Goal: Check status: Check status

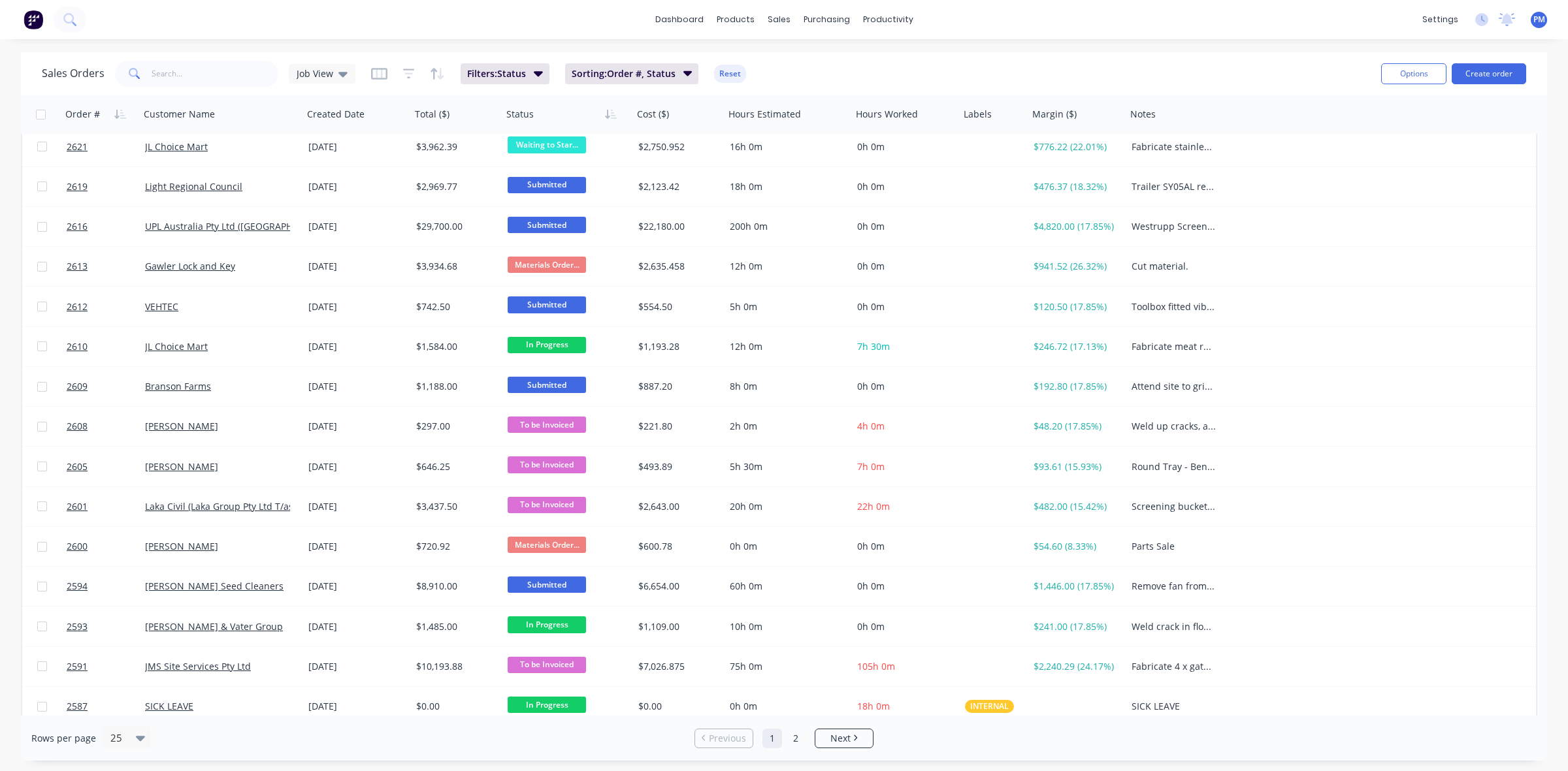
scroll to position [418, 0]
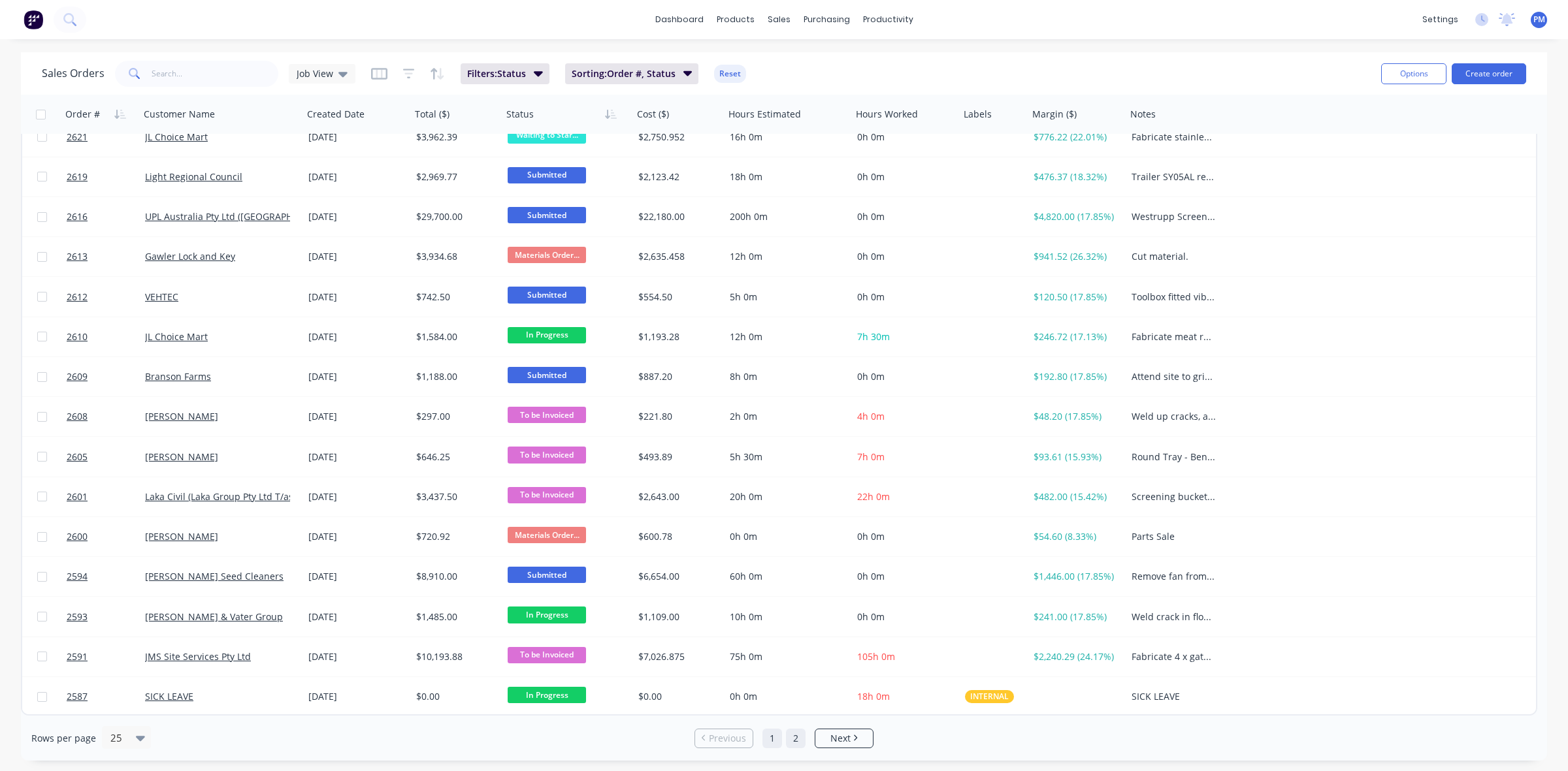
click at [795, 742] on link "2" at bounding box center [796, 738] width 20 height 20
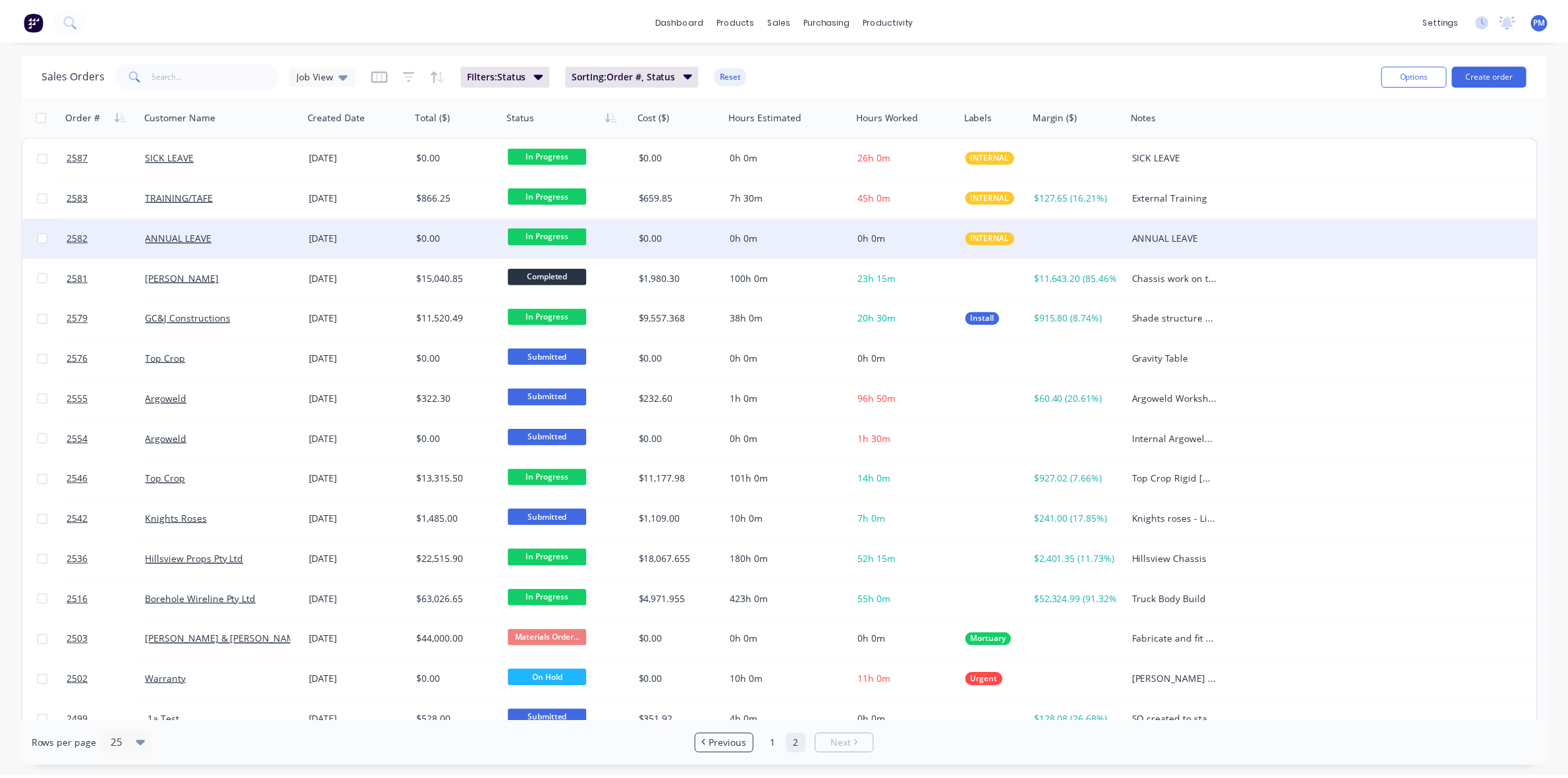
scroll to position [18, 0]
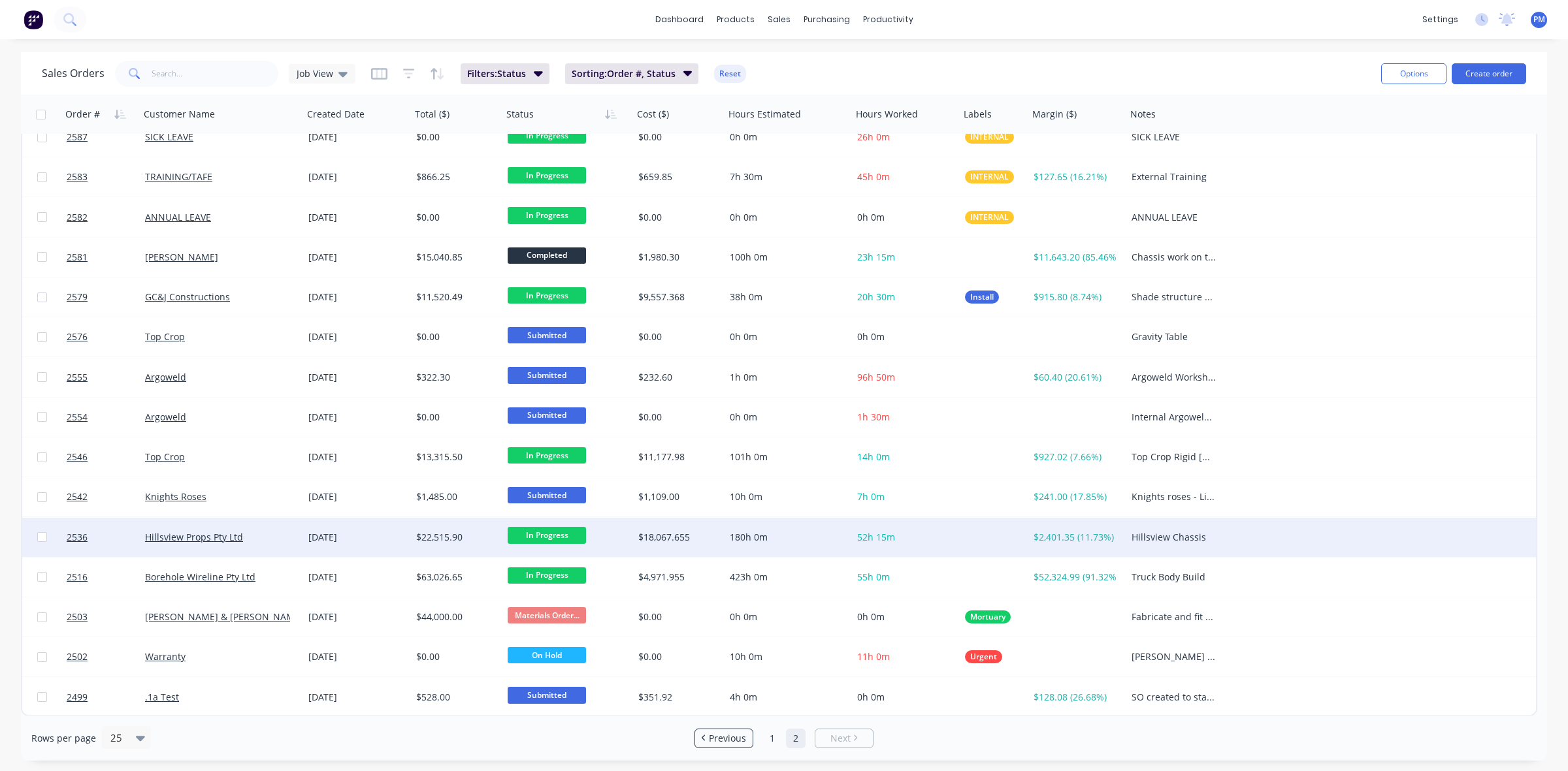
click at [281, 540] on div "Hillsview Props Pty Ltd" at bounding box center [217, 537] width 145 height 13
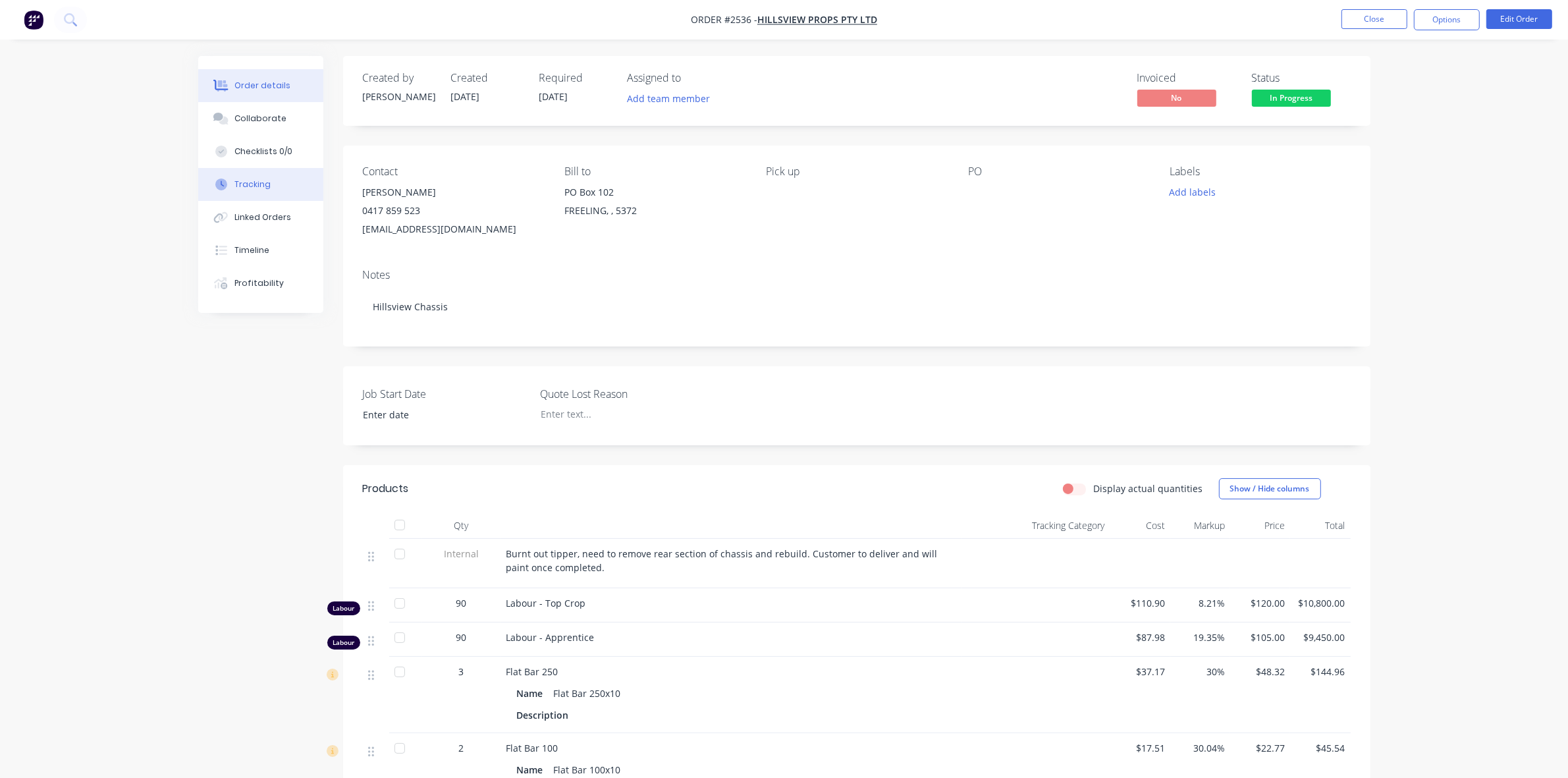
click at [246, 183] on div "Tracking" at bounding box center [253, 184] width 37 height 12
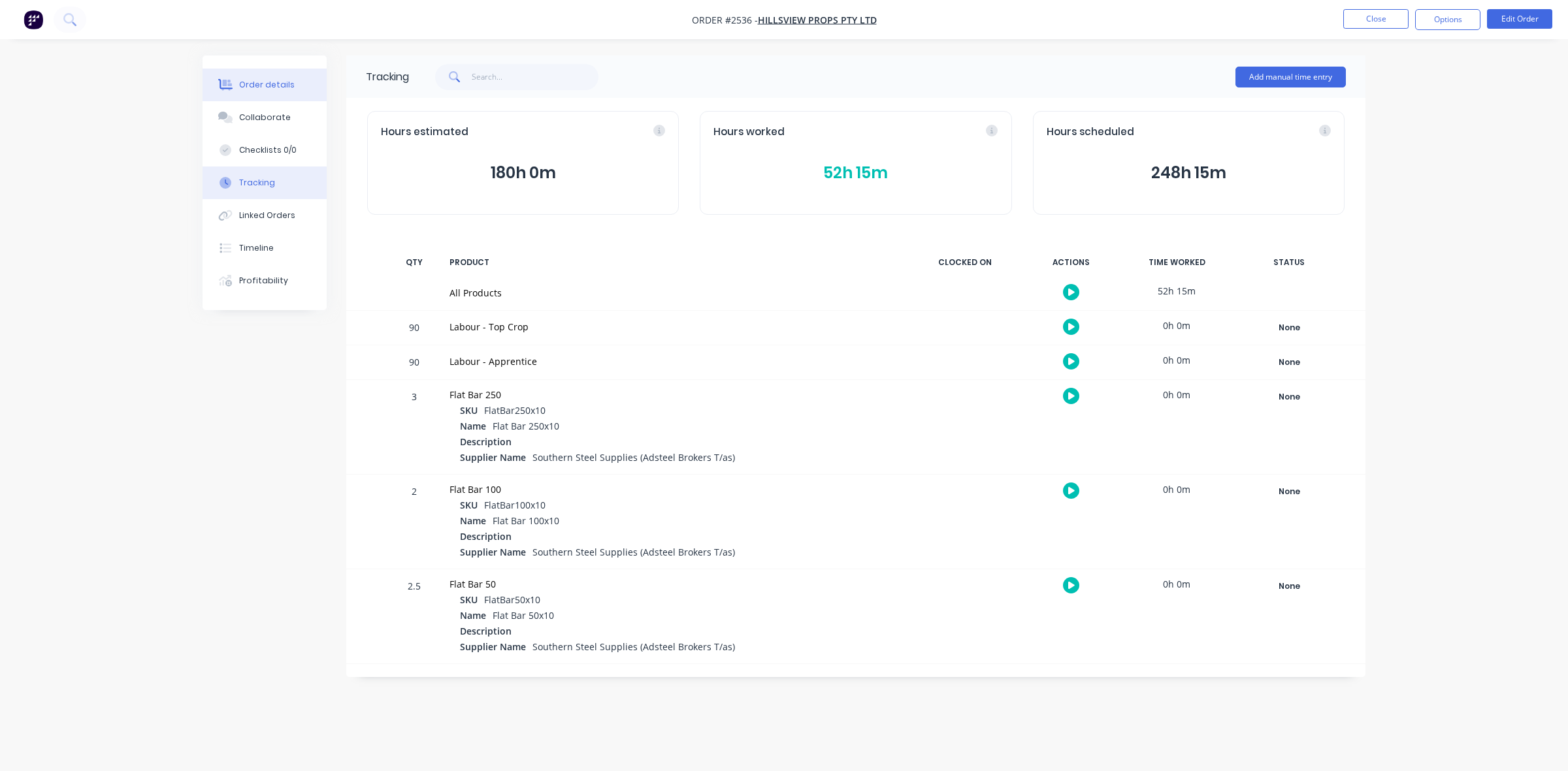
click at [269, 83] on div "Order details" at bounding box center [267, 84] width 56 height 12
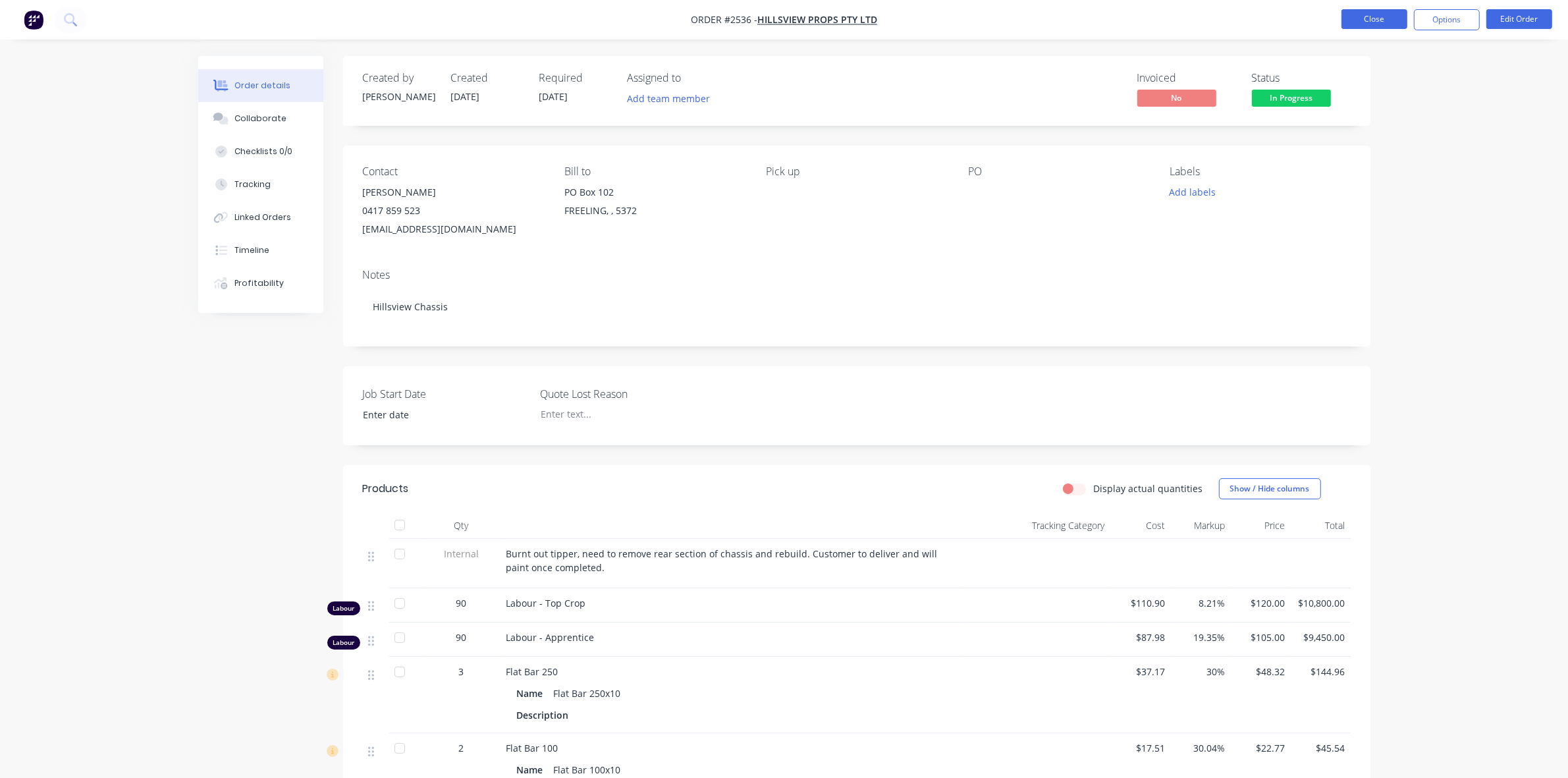
click at [1378, 15] on button "Close" at bounding box center [1375, 19] width 66 height 20
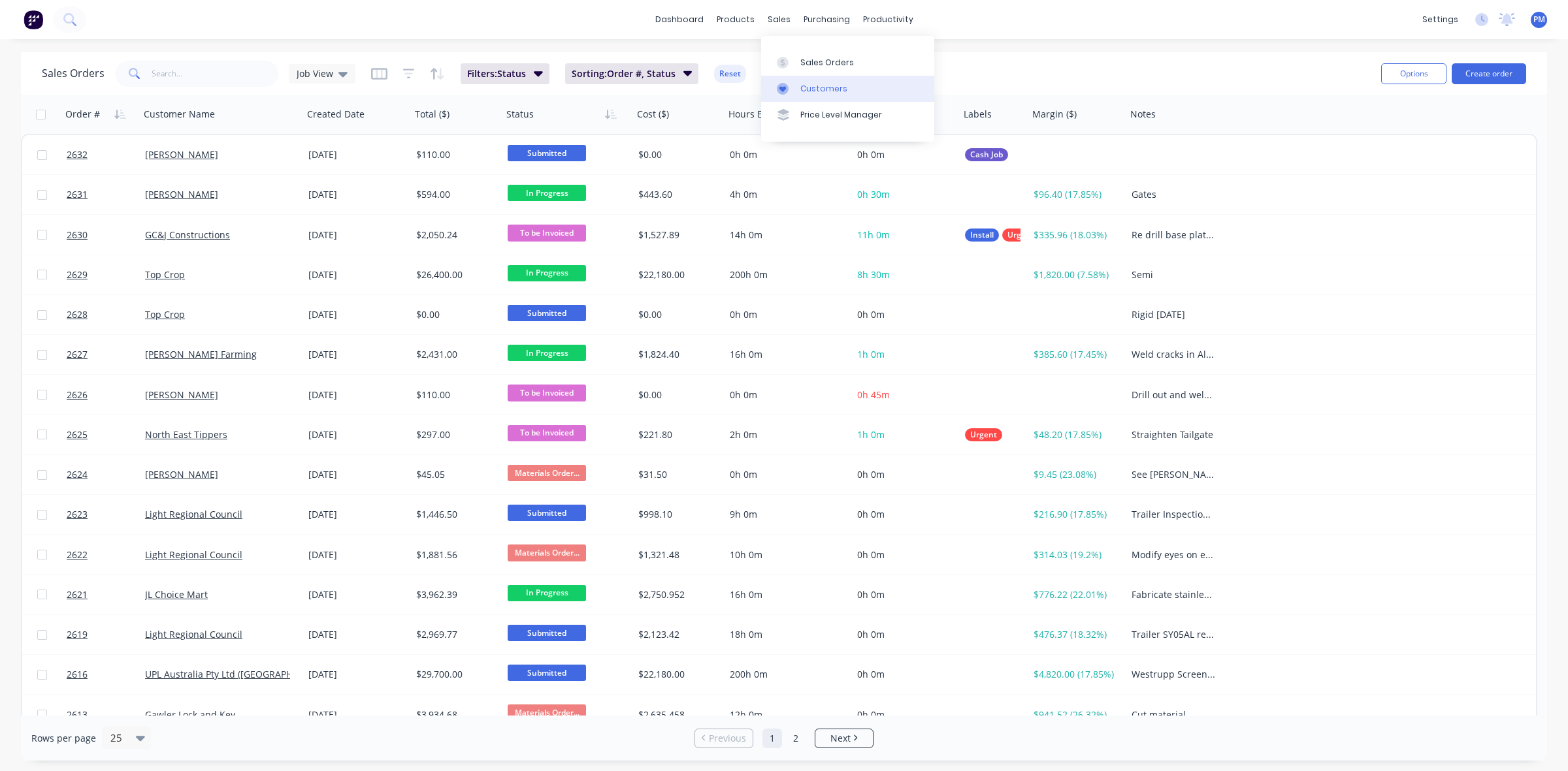
click at [811, 87] on div "Customers" at bounding box center [824, 88] width 47 height 12
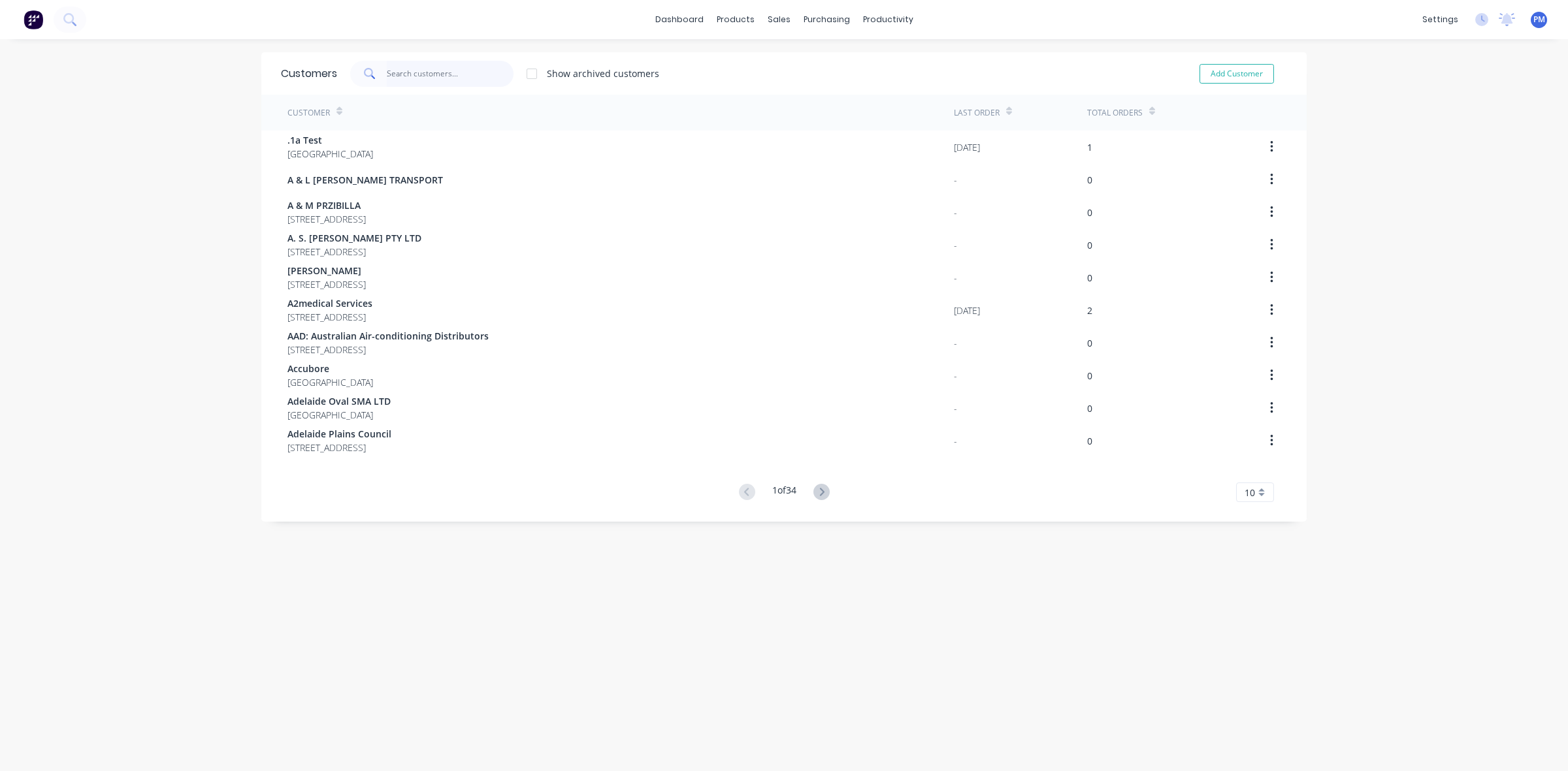
click at [403, 72] on input "text" at bounding box center [450, 74] width 128 height 26
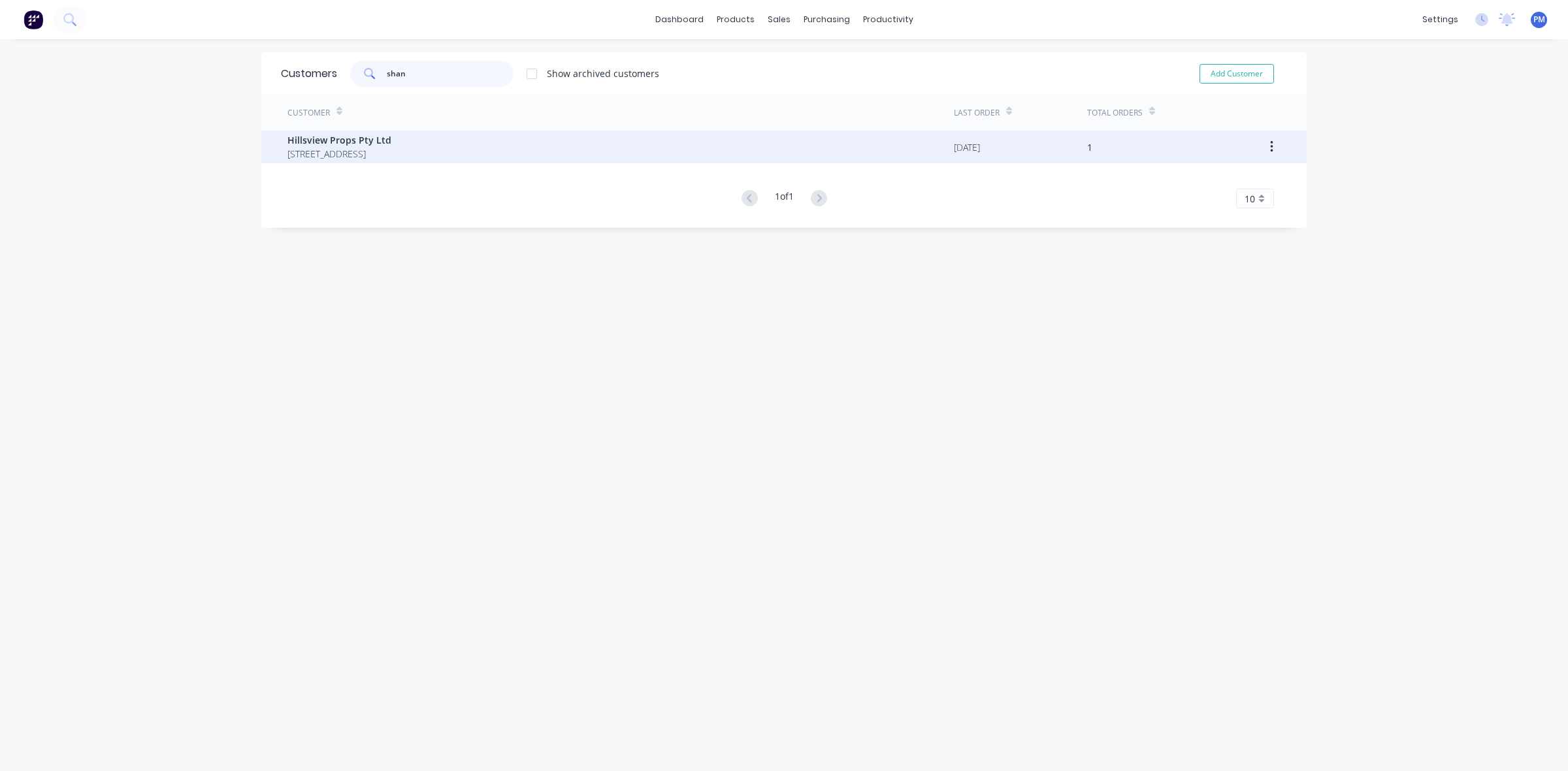
type input "shan"
click at [327, 141] on span "Hillsview Props Pty Ltd" at bounding box center [339, 140] width 104 height 14
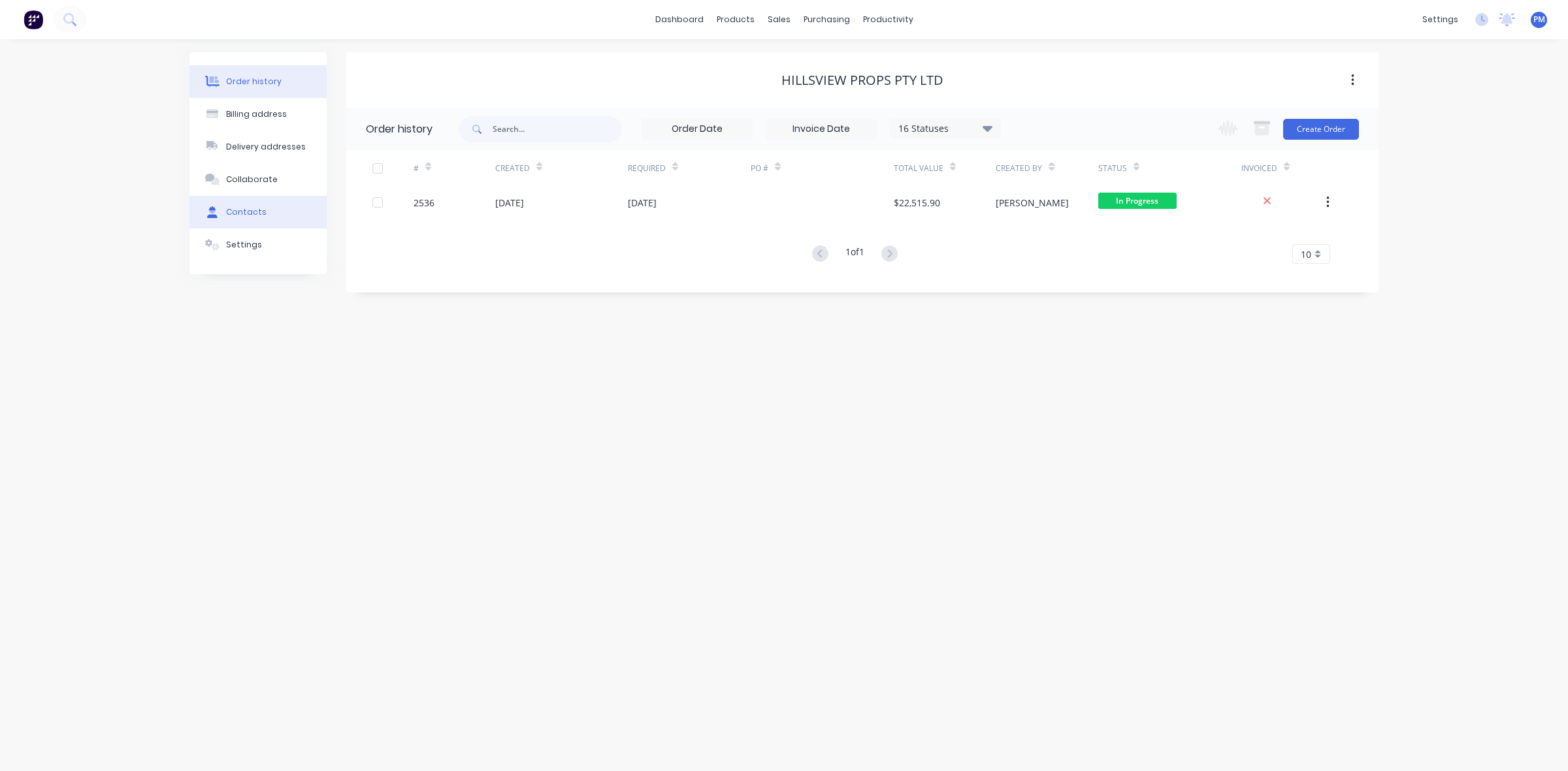
click at [252, 206] on div "Contacts" at bounding box center [246, 212] width 40 height 12
select select "AU"
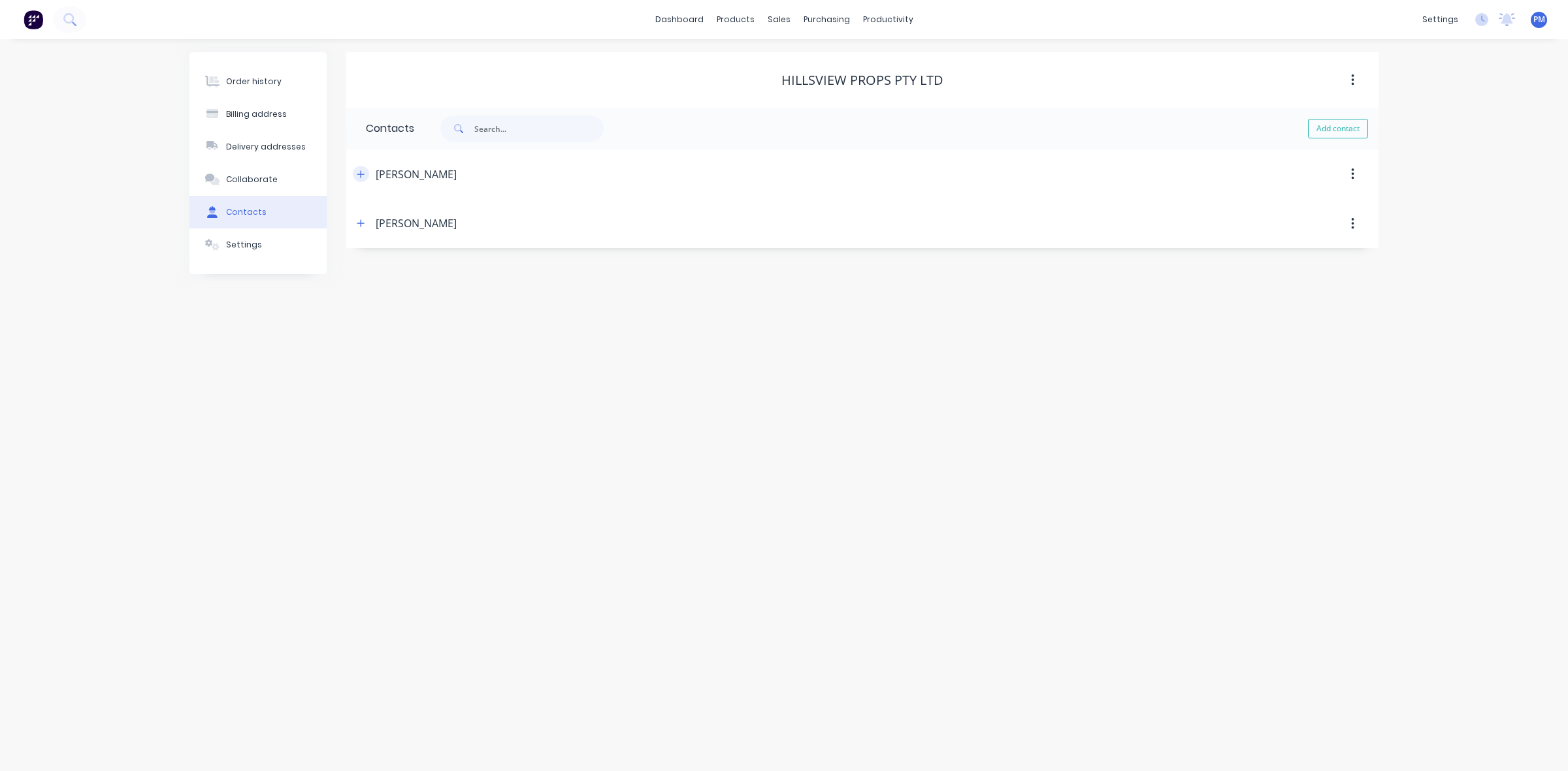
click at [362, 173] on icon "button" at bounding box center [360, 174] width 8 height 9
click at [815, 63] on div "Sales Orders" at bounding box center [827, 63] width 54 height 12
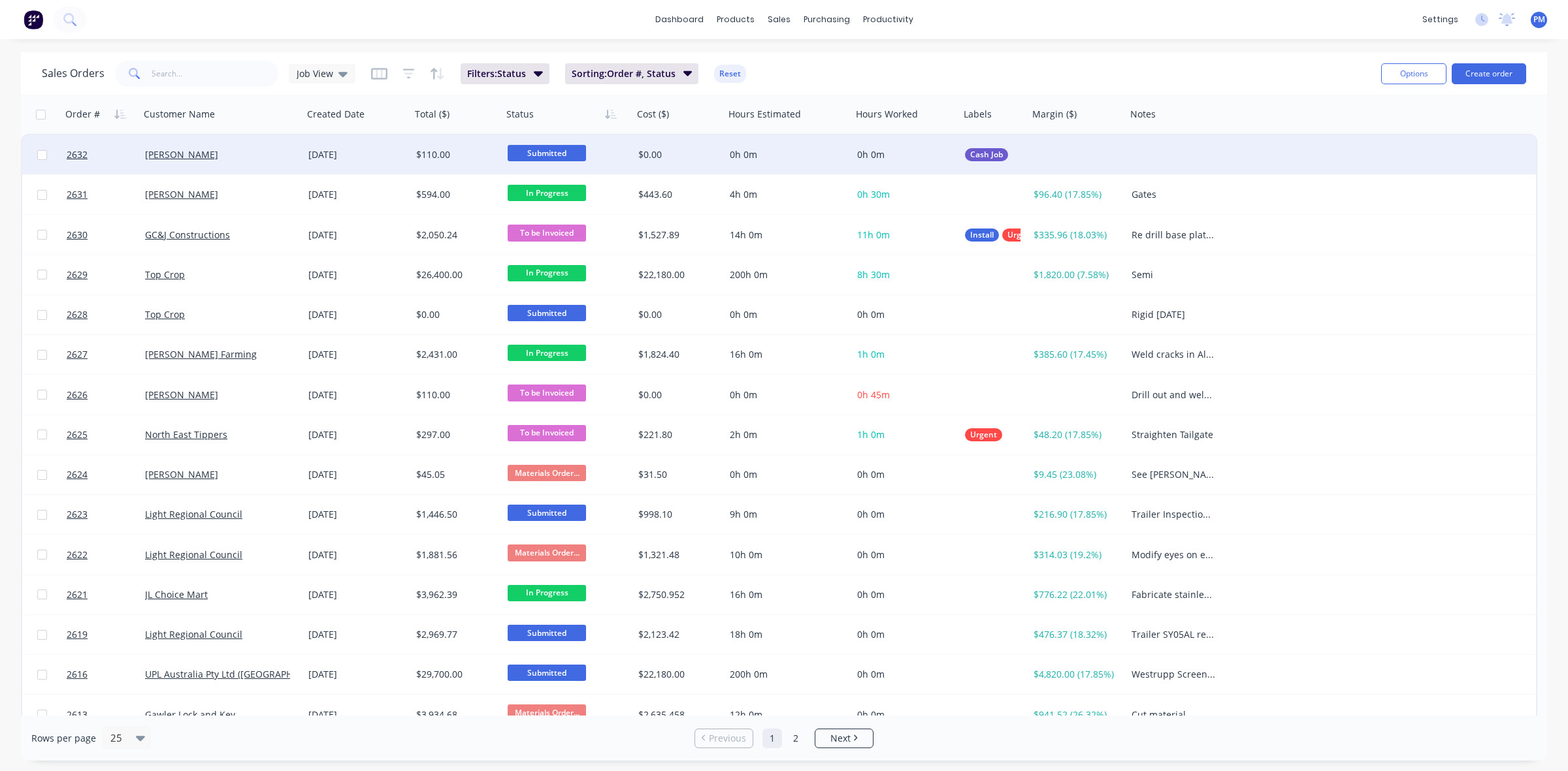
click at [239, 153] on div "[PERSON_NAME]" at bounding box center [217, 155] width 145 height 13
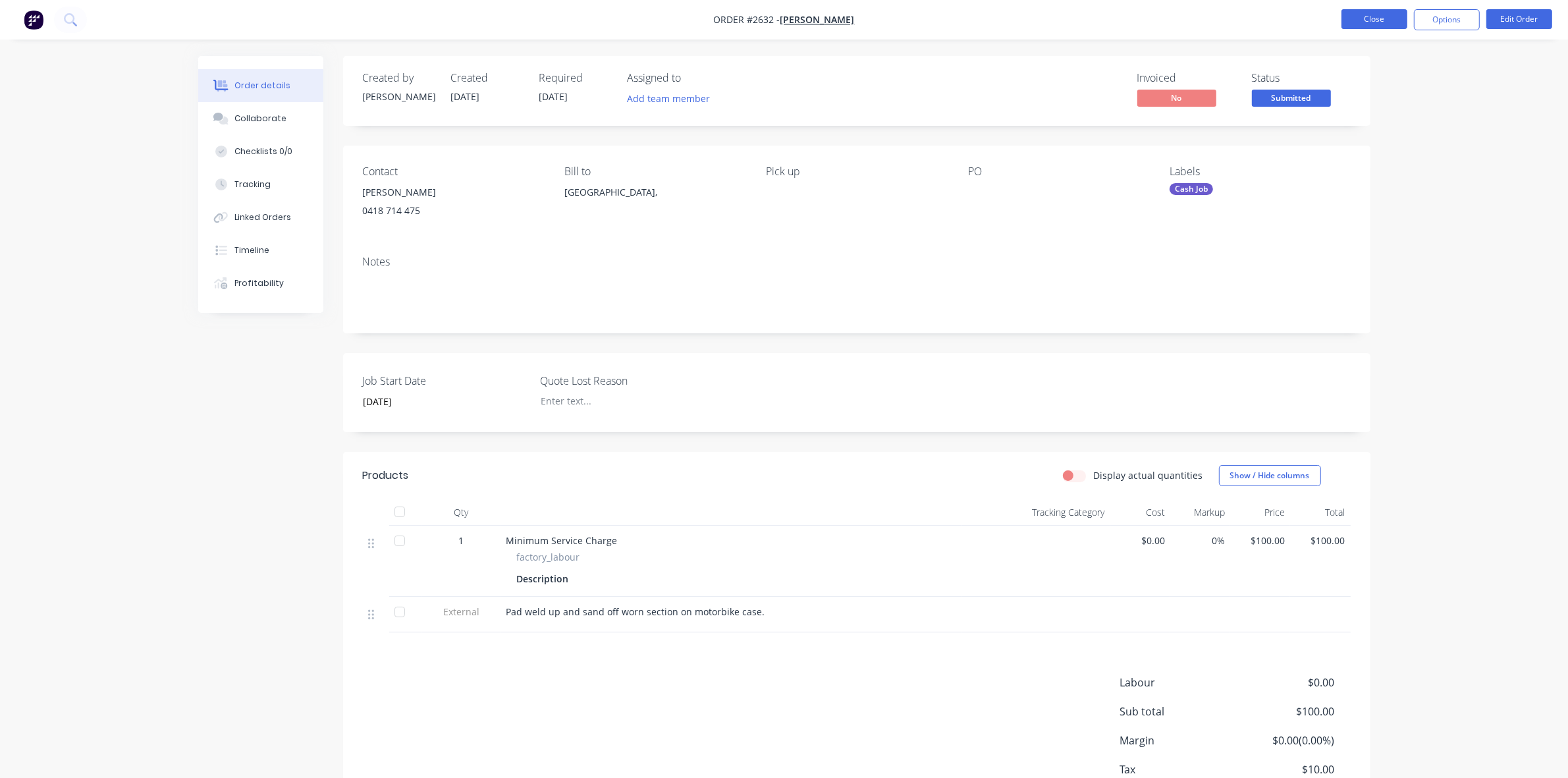
click at [1361, 16] on button "Close" at bounding box center [1375, 19] width 66 height 20
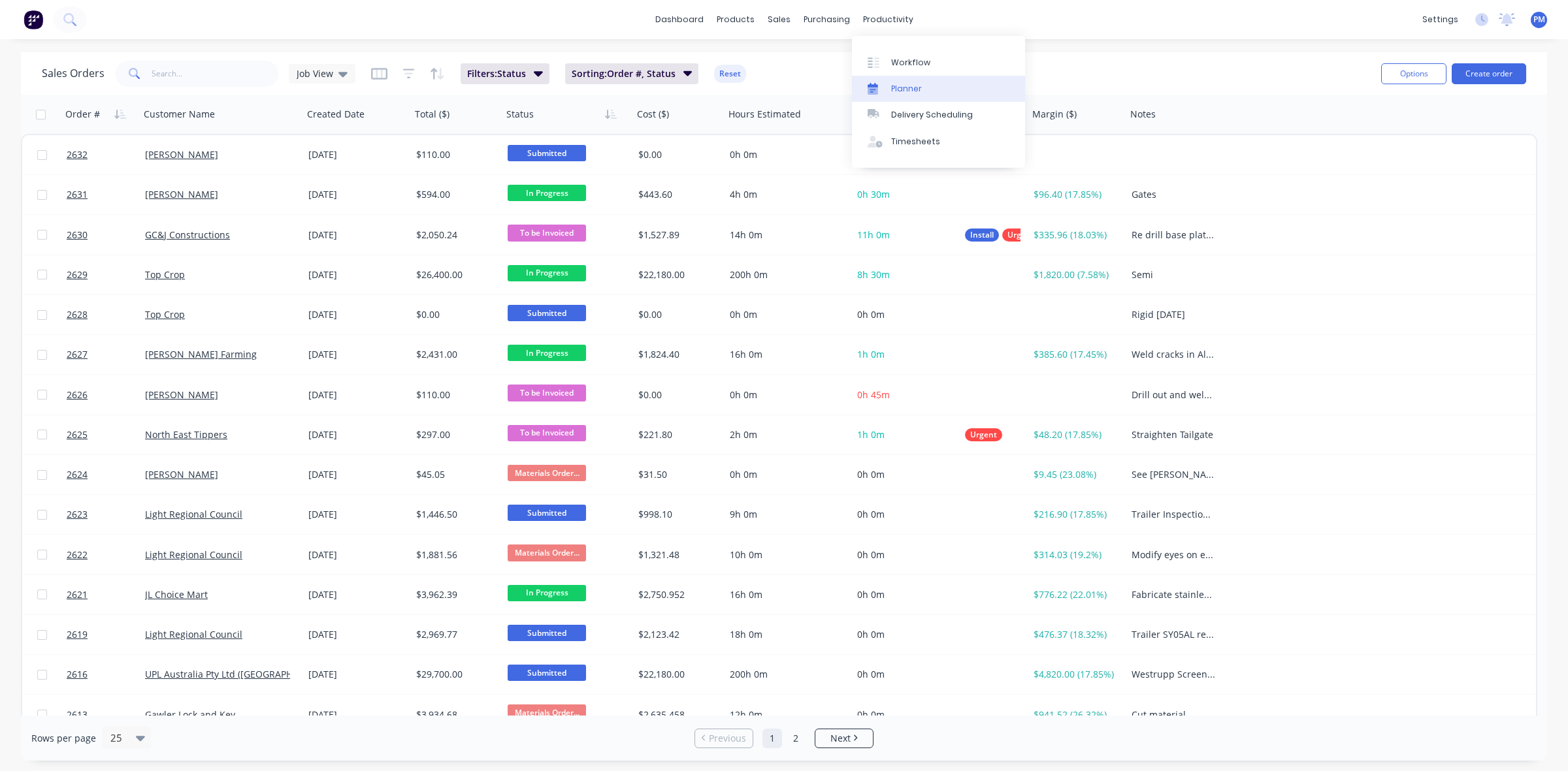
click at [906, 79] on link "Planner" at bounding box center [939, 89] width 173 height 26
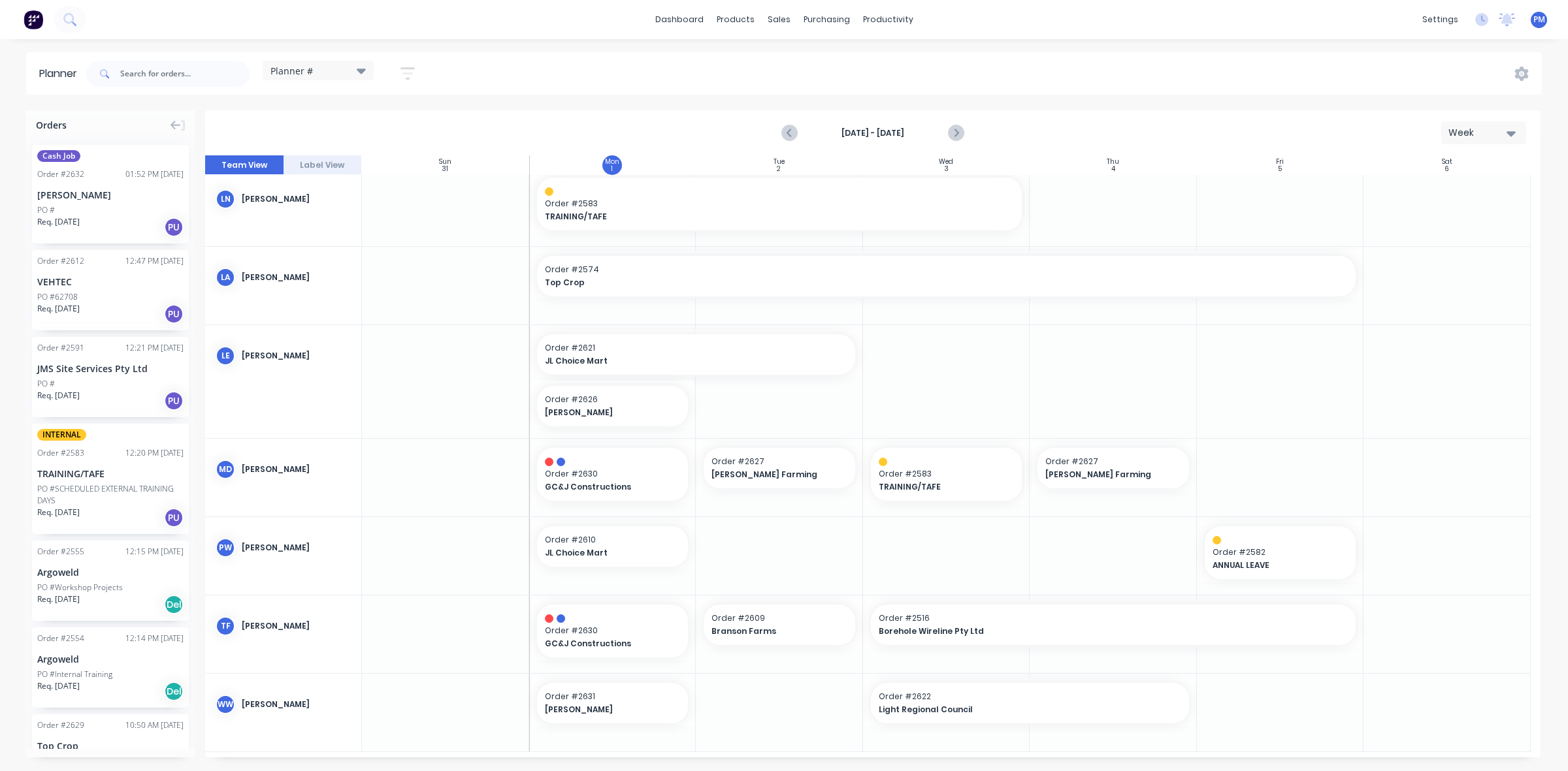
scroll to position [324, 0]
drag, startPoint x: 689, startPoint y: 539, endPoint x: 768, endPoint y: 540, distance: 79.0
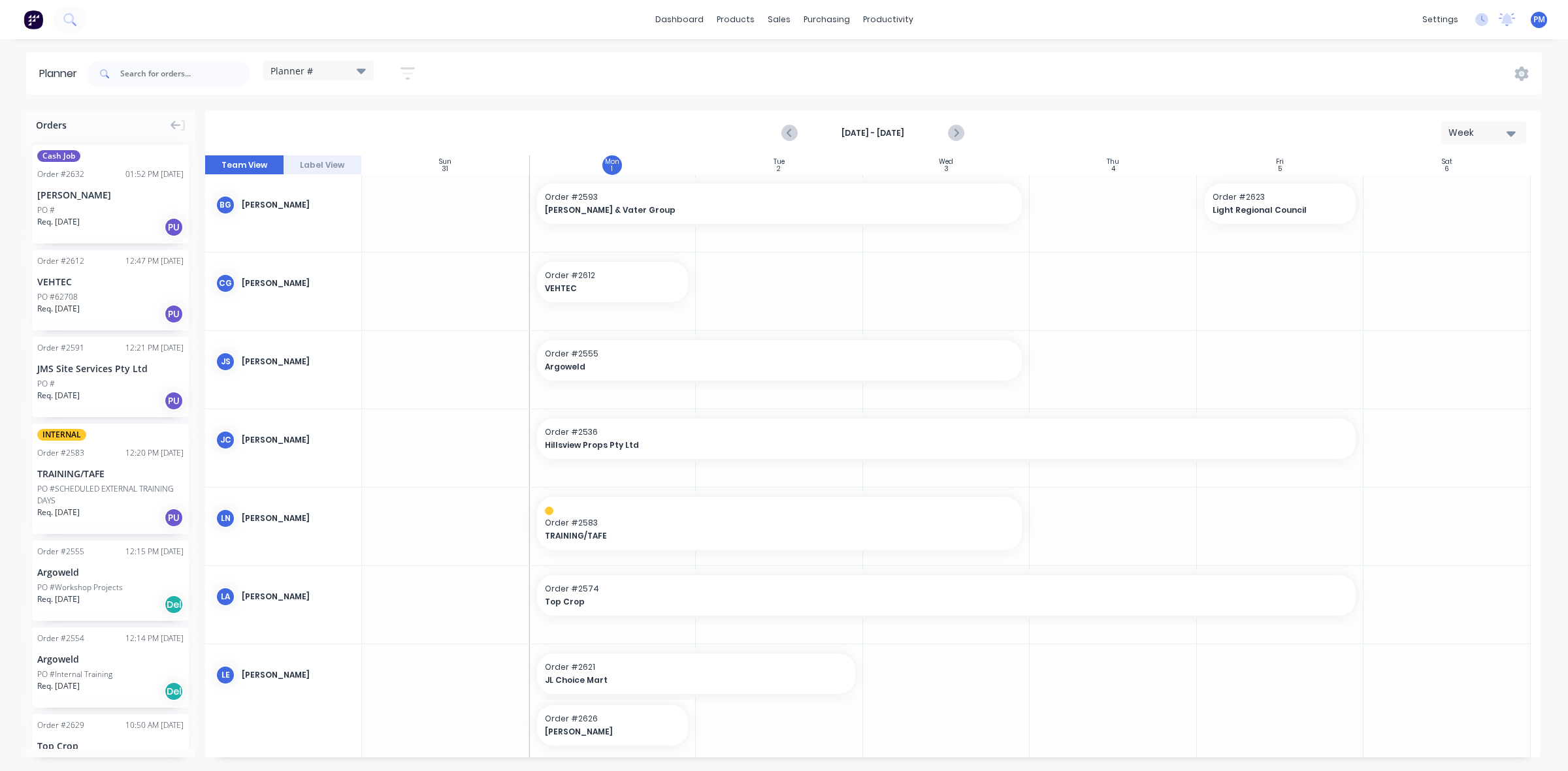
scroll to position [0, 0]
click at [903, 136] on div "Timesheets" at bounding box center [916, 141] width 49 height 12
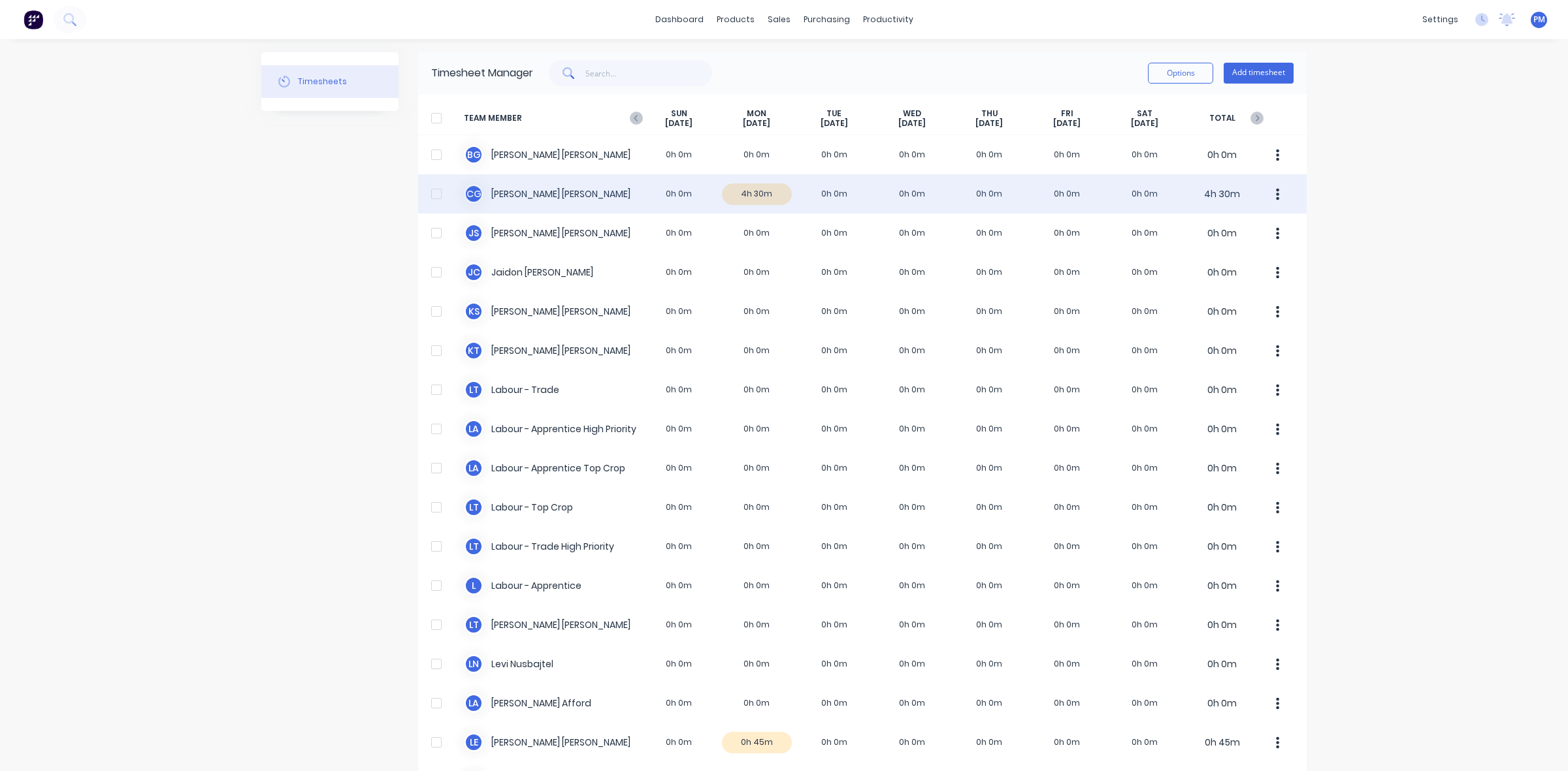
click at [776, 198] on div "C G [PERSON_NAME] 0h 0m 4h 30m 0h 0m 0h 0m 0h 0m 0h 0m 0h 0m 4h 30m" at bounding box center [862, 194] width 889 height 39
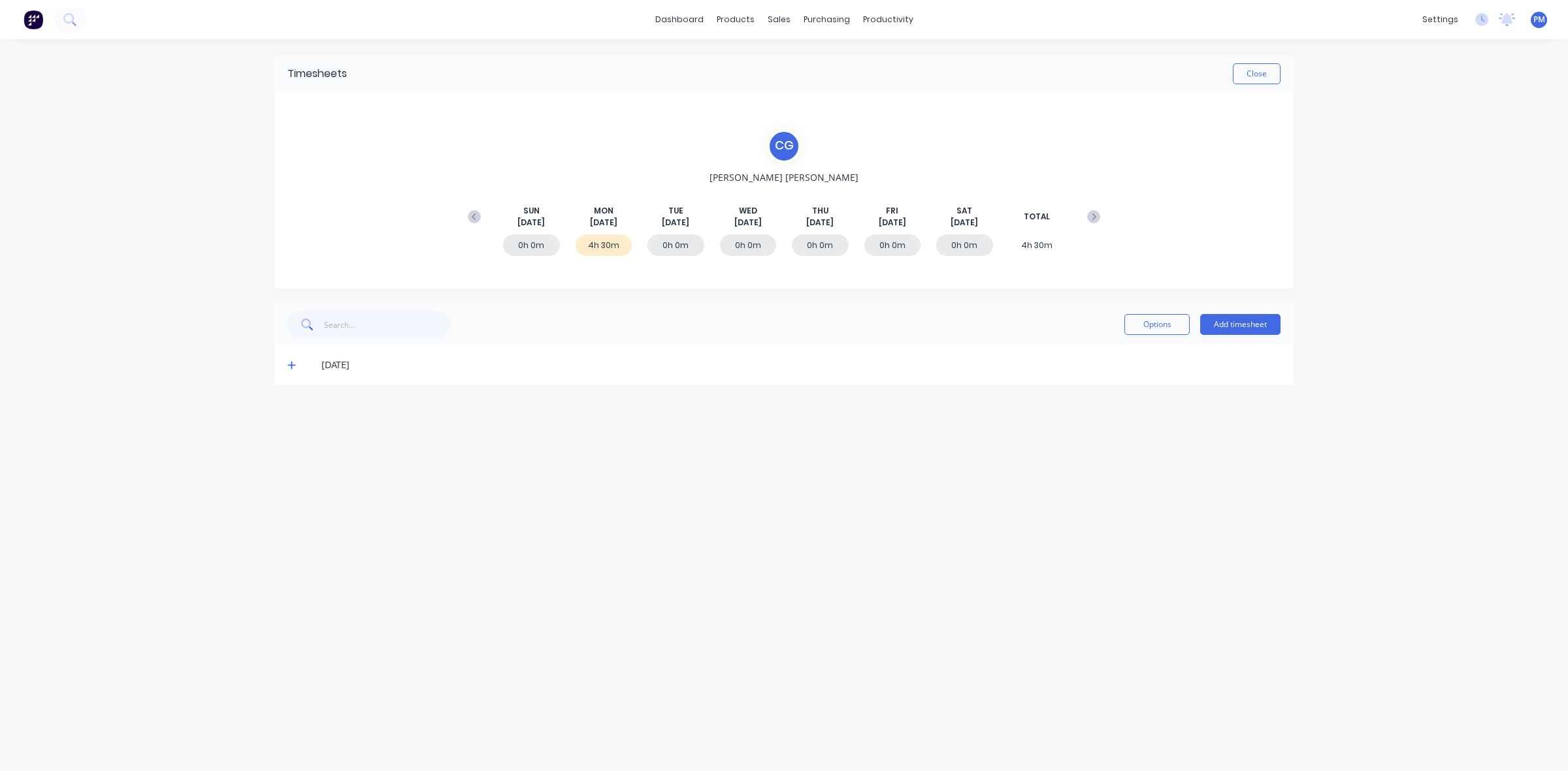
click at [288, 364] on icon at bounding box center [292, 365] width 8 height 9
click at [291, 363] on icon at bounding box center [292, 365] width 8 height 9
click at [1253, 77] on button "Close" at bounding box center [1256, 74] width 47 height 21
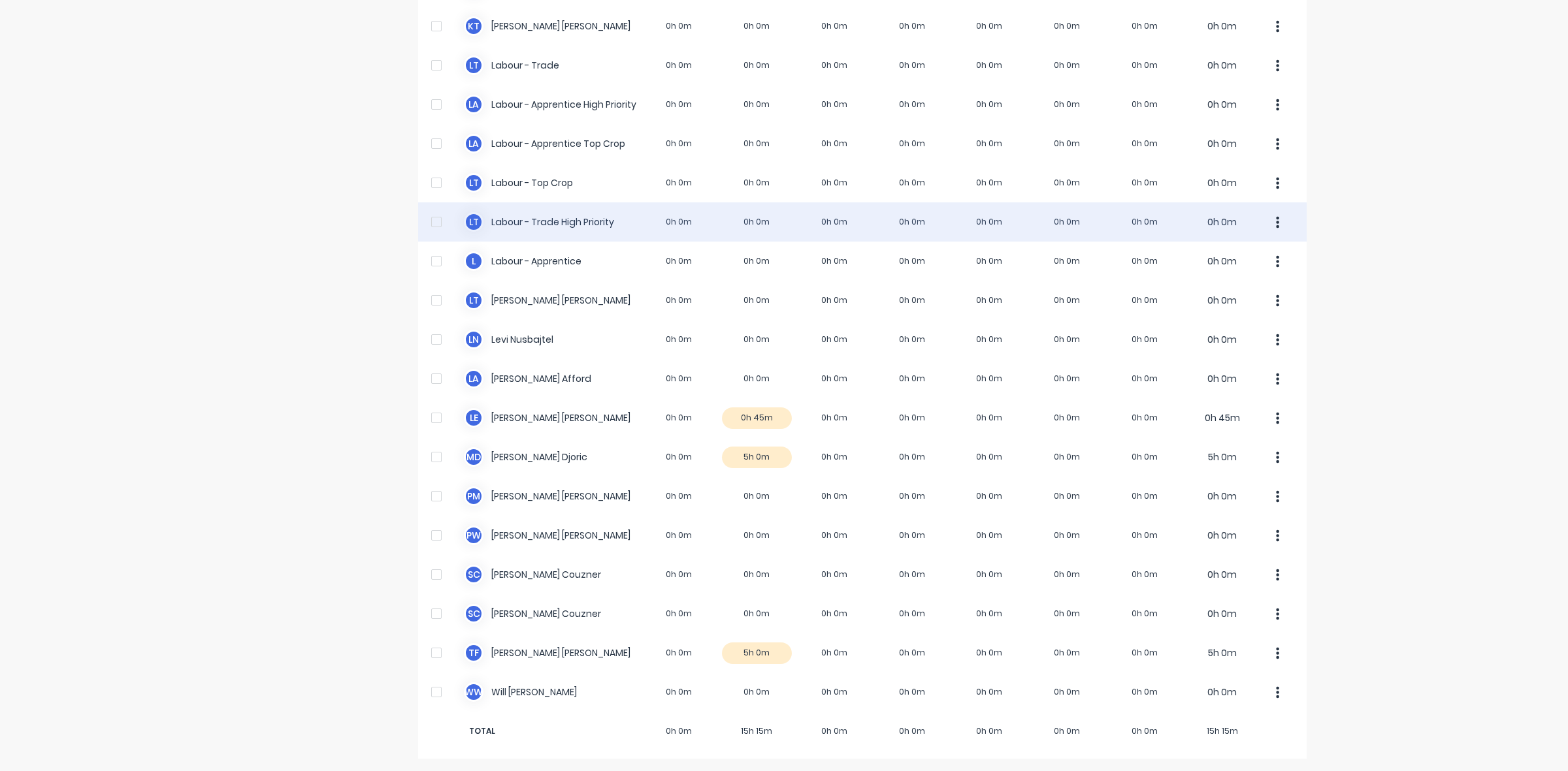
scroll to position [325, 0]
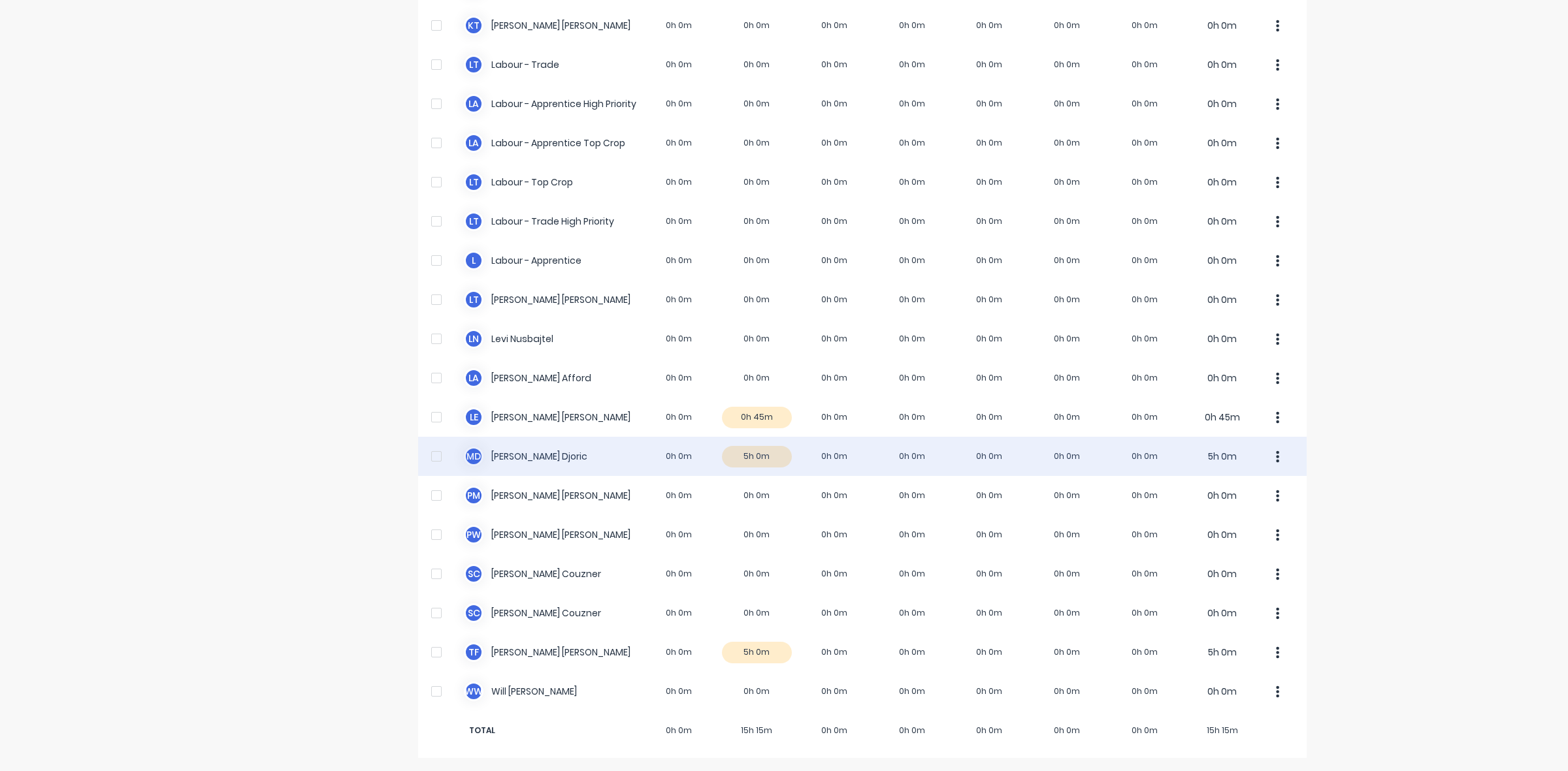
click at [769, 452] on div "M D [PERSON_NAME] 0h 0m 5h 0m 0h 0m 0h 0m 0h 0m 0h 0m 0h 0m 5h 0m" at bounding box center [862, 456] width 889 height 39
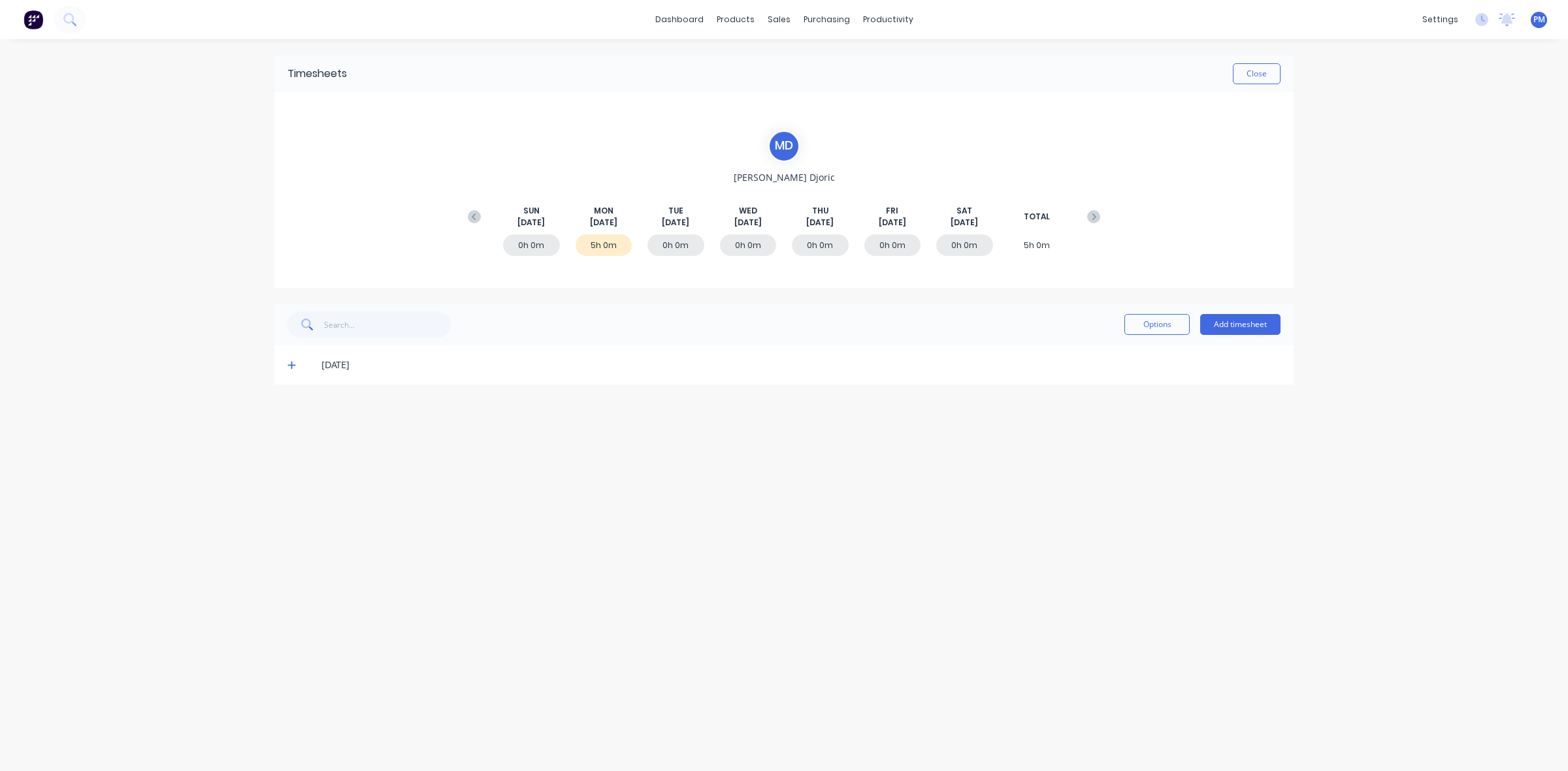
click at [289, 367] on icon at bounding box center [292, 365] width 8 height 9
click at [1271, 73] on button "Close" at bounding box center [1256, 74] width 47 height 21
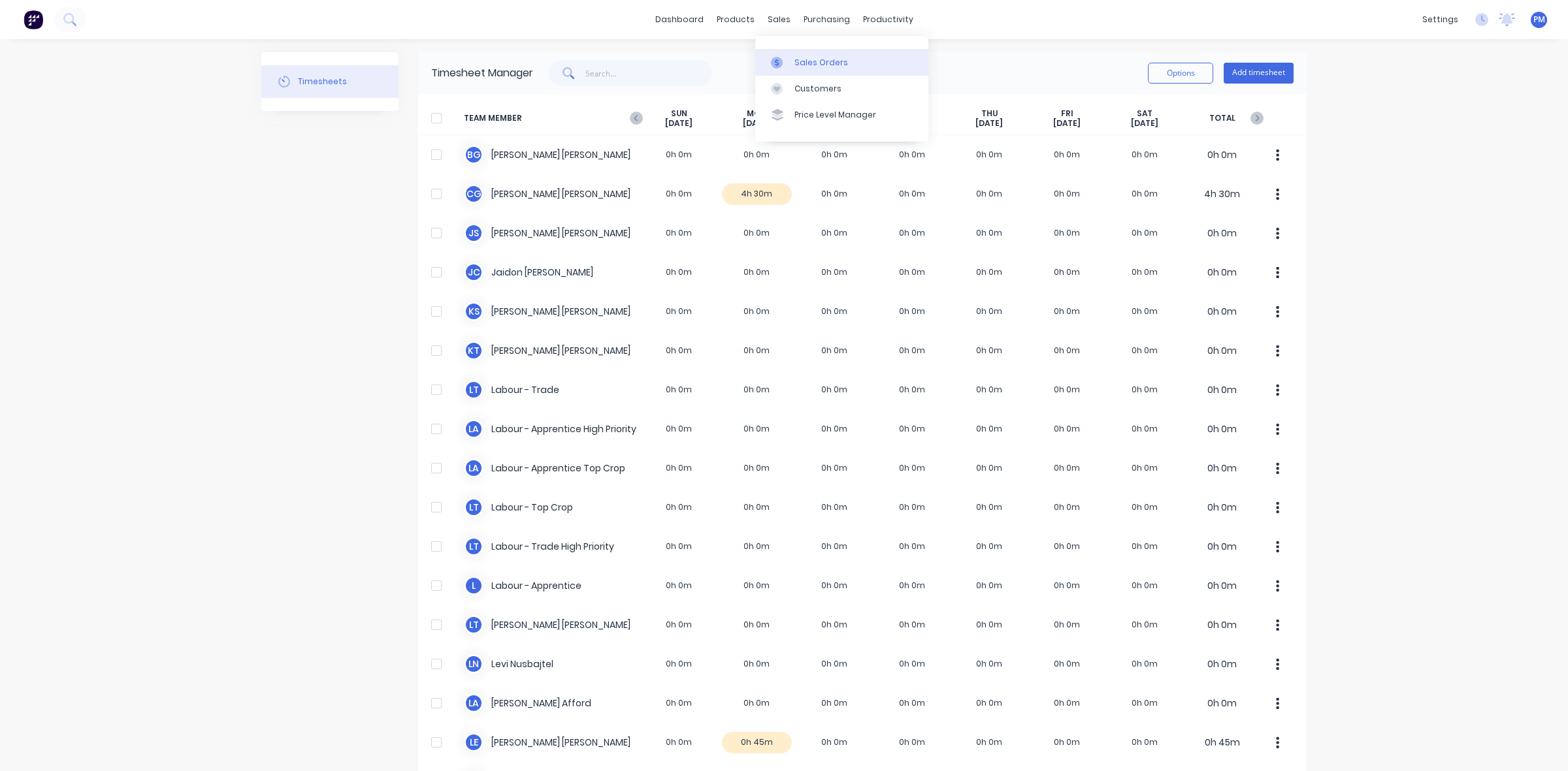
click at [801, 60] on div "Sales Orders" at bounding box center [821, 63] width 54 height 12
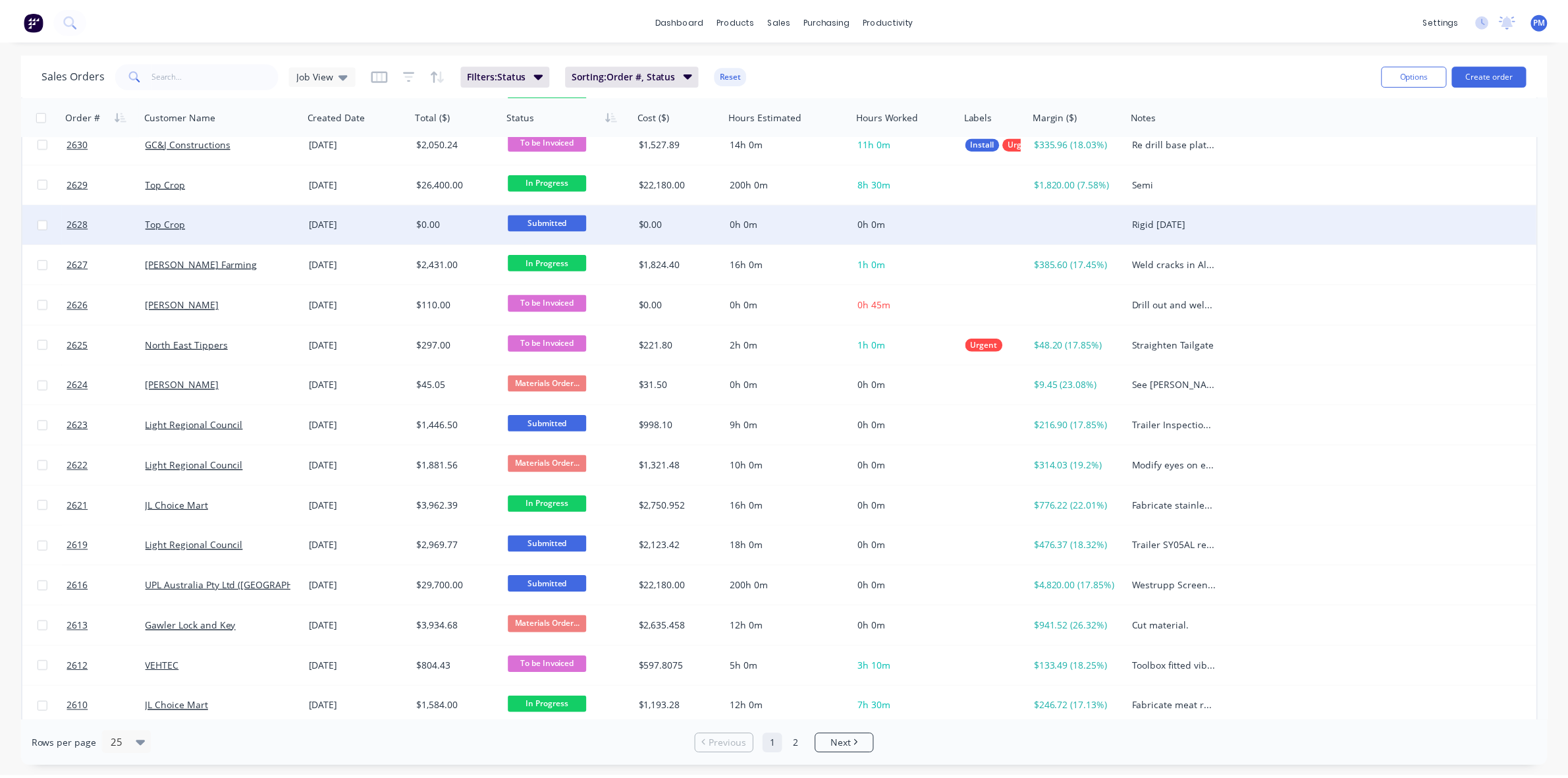
scroll to position [164, 0]
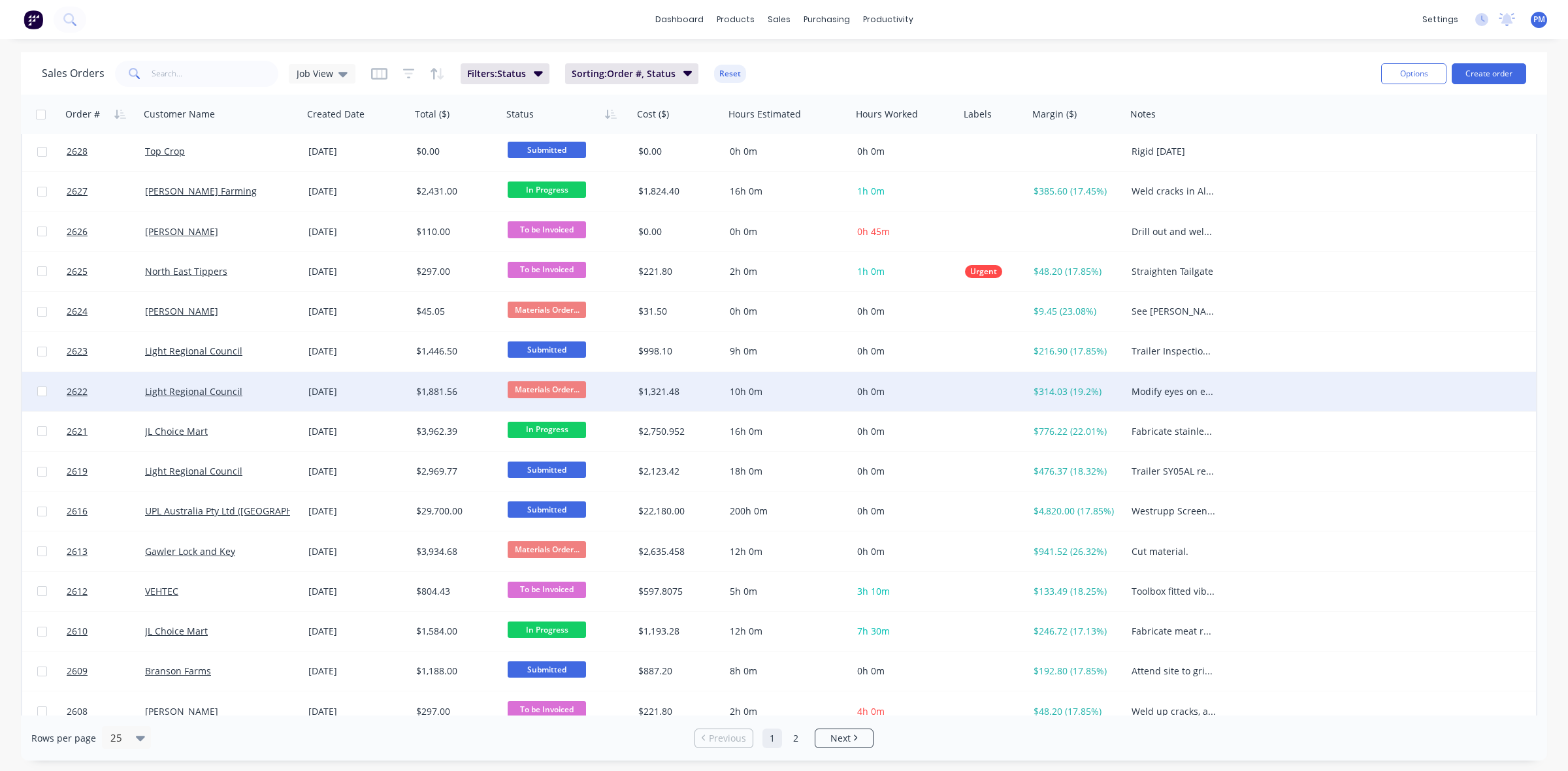
click at [272, 389] on div "Light Regional Council" at bounding box center [217, 391] width 145 height 13
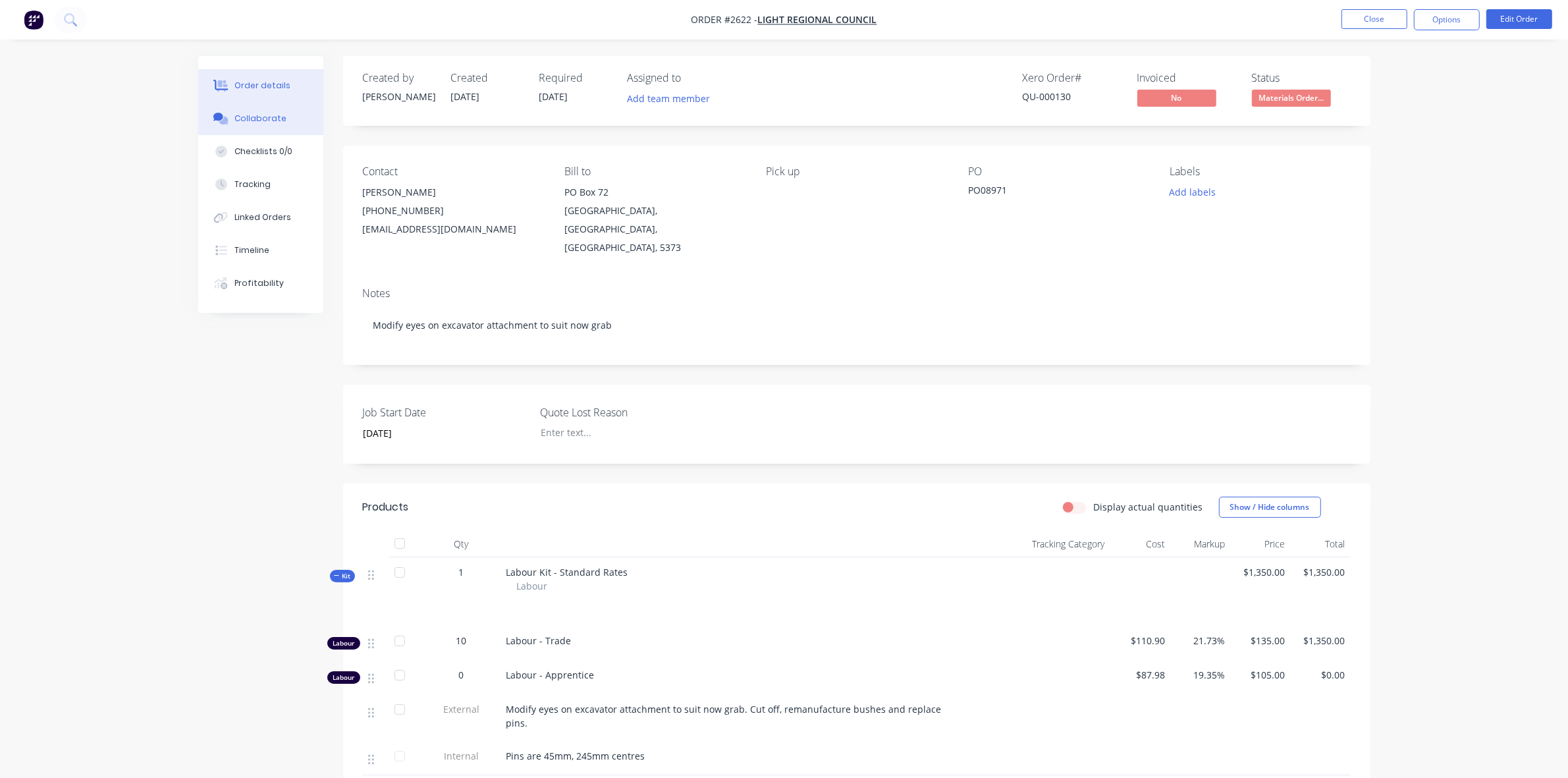
click at [259, 122] on div "Collaborate" at bounding box center [261, 118] width 52 height 12
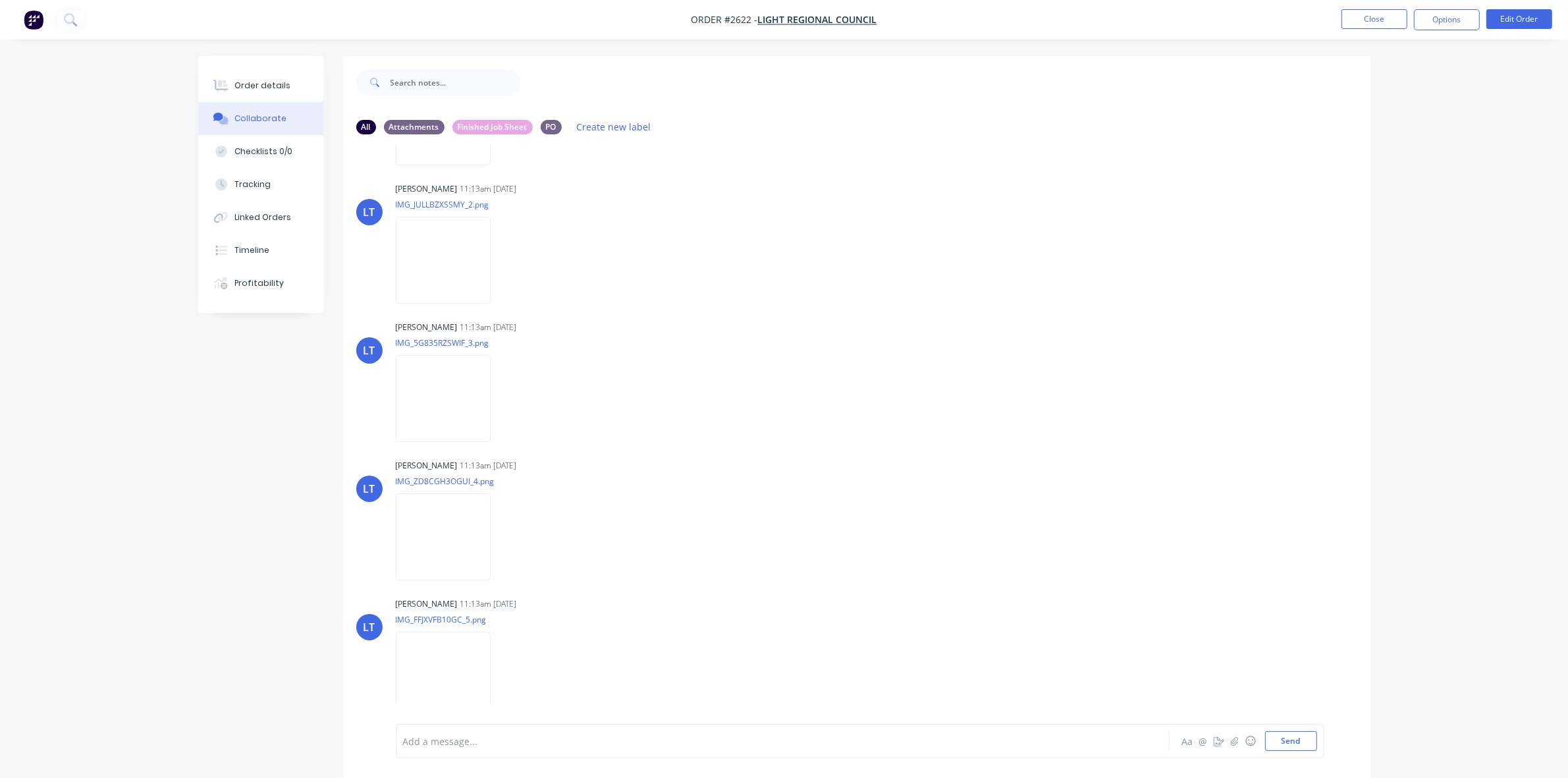
scroll to position [20, 0]
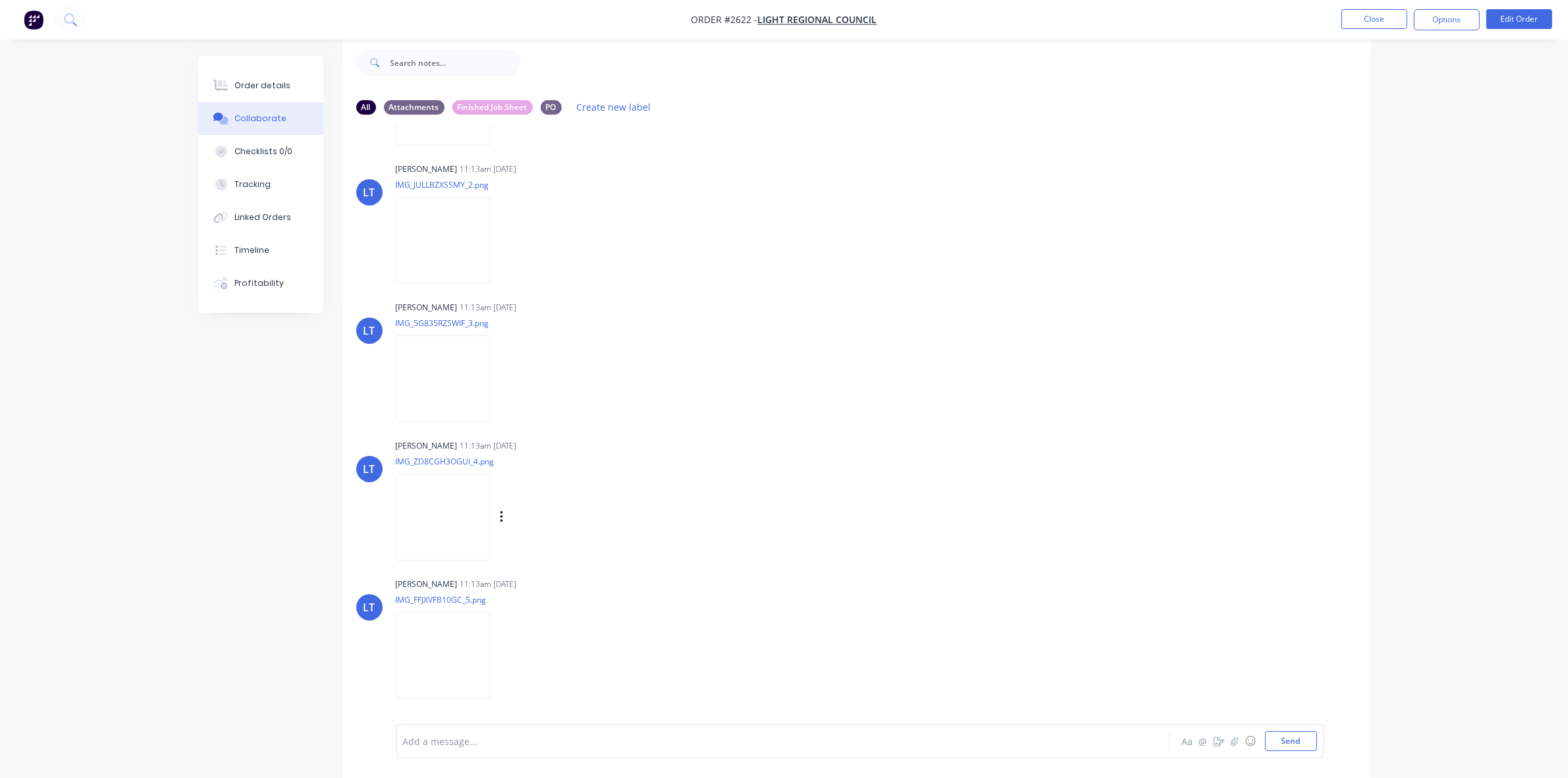
click at [438, 515] on img at bounding box center [443, 517] width 95 height 86
click at [260, 81] on div "Order details" at bounding box center [263, 85] width 56 height 12
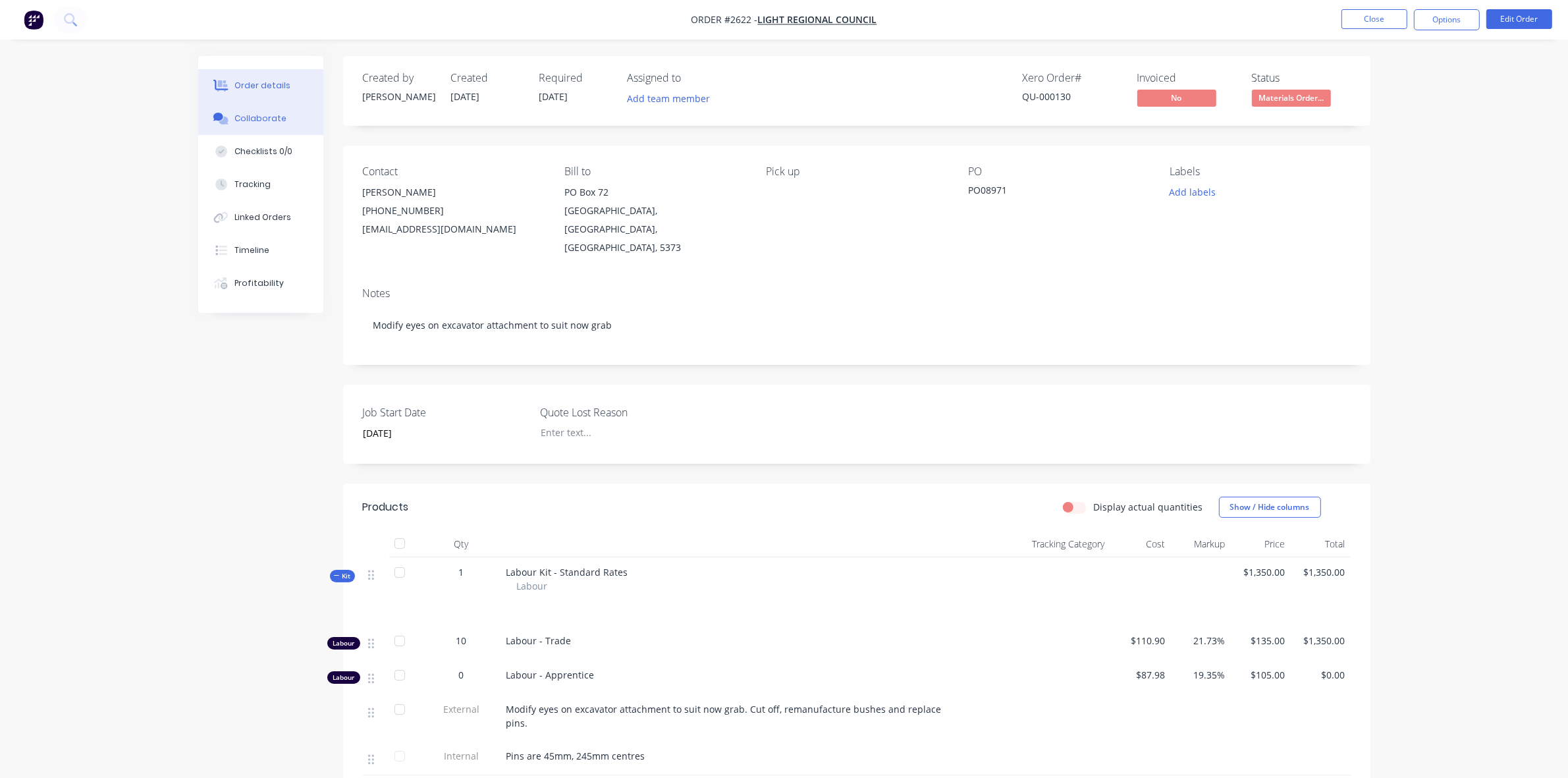
click at [256, 115] on div "Collaborate" at bounding box center [261, 118] width 52 height 12
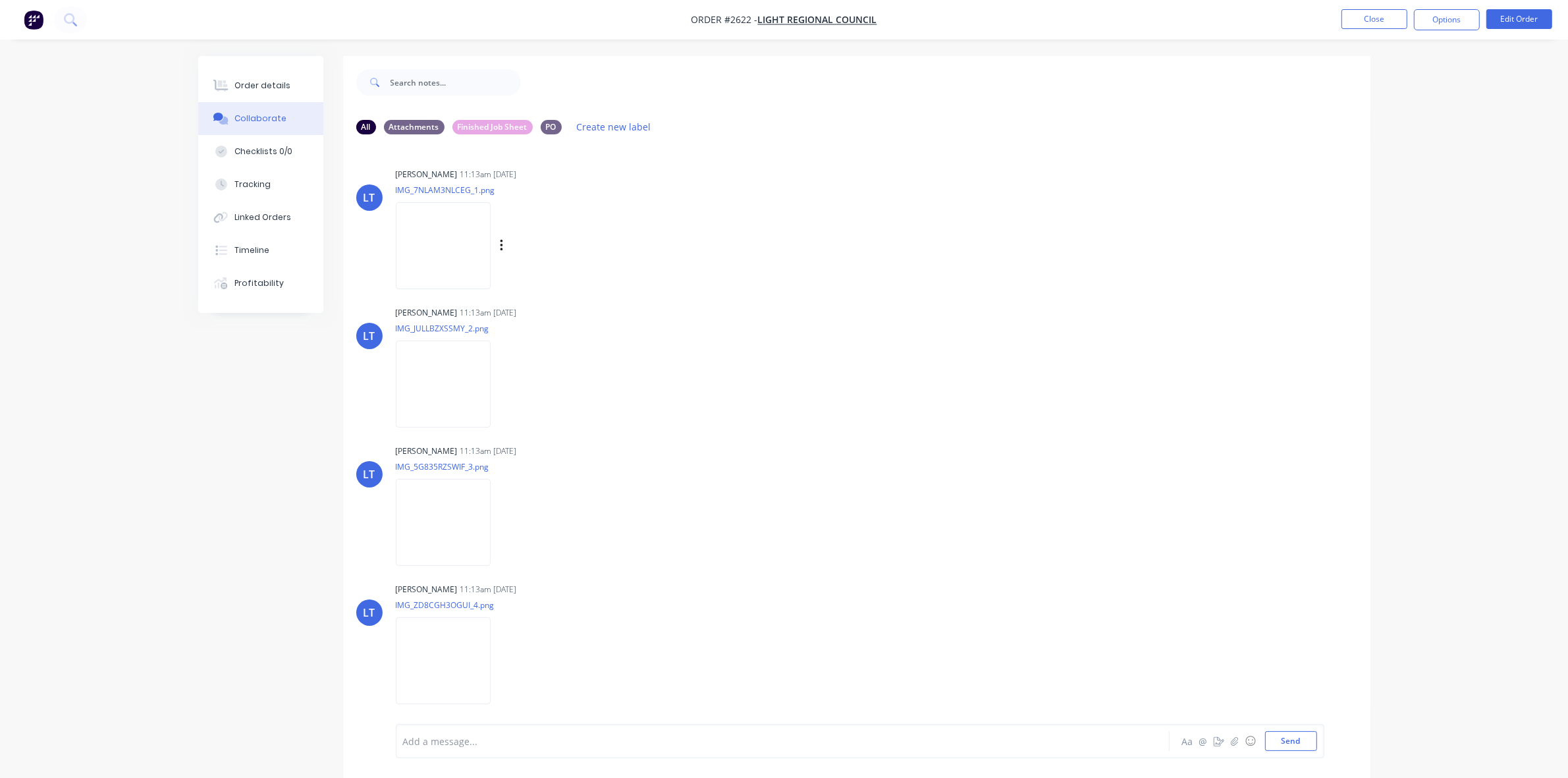
click at [438, 242] on img at bounding box center [443, 245] width 95 height 86
click at [256, 77] on button "Order details" at bounding box center [261, 85] width 125 height 33
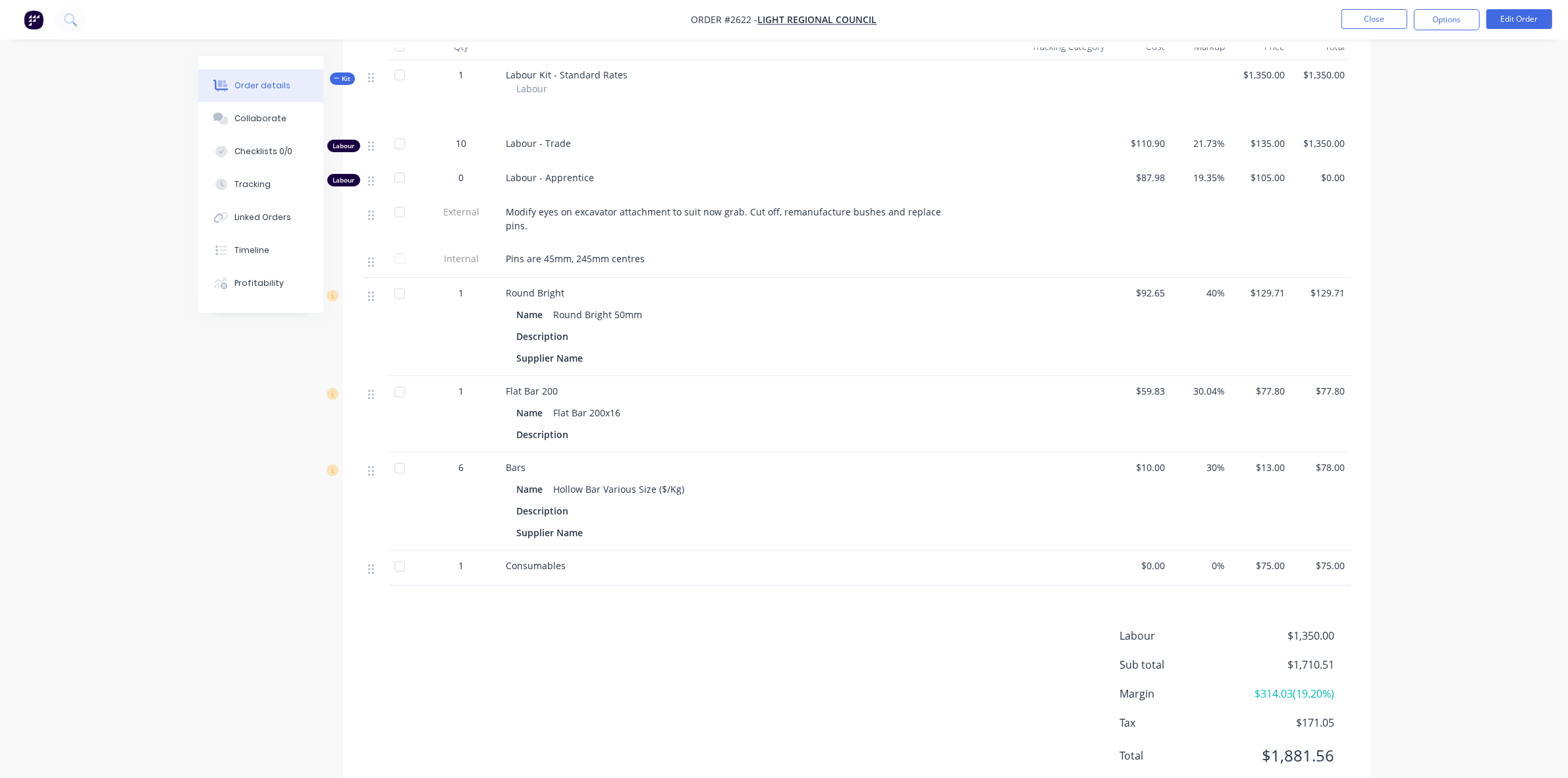
scroll to position [512, 0]
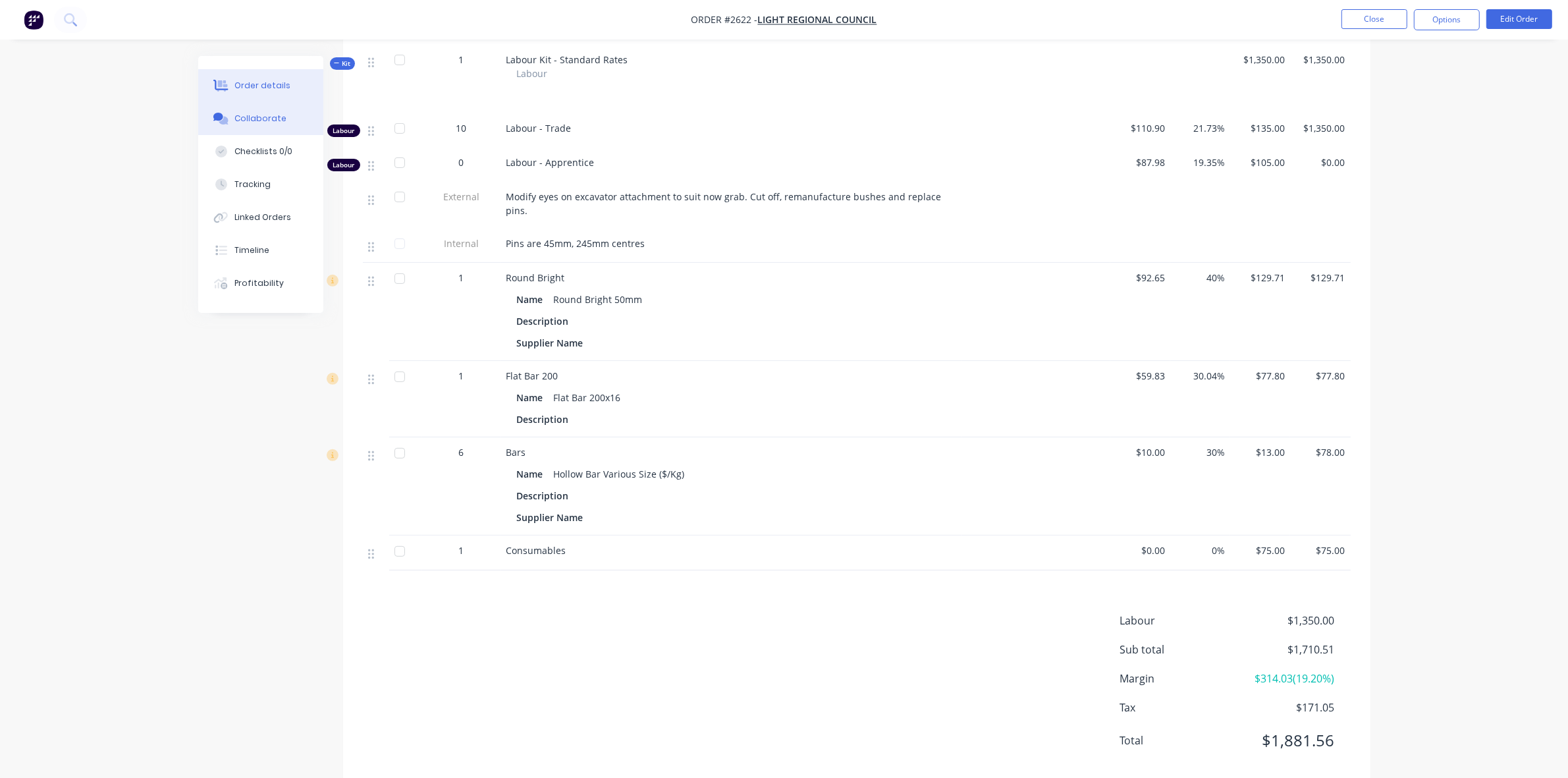
click at [259, 117] on div "Collaborate" at bounding box center [261, 118] width 52 height 12
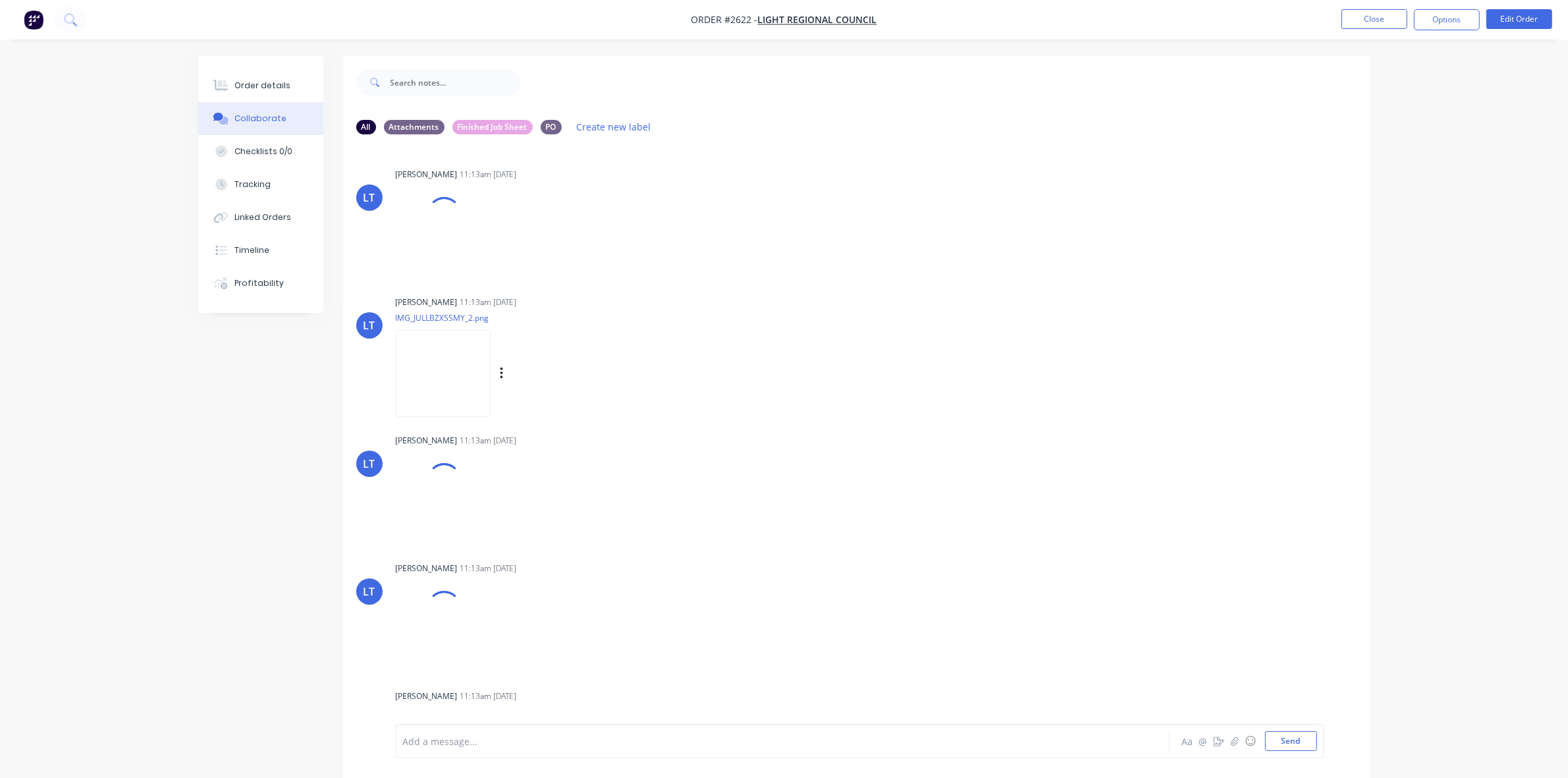
click at [431, 369] on img at bounding box center [443, 373] width 95 height 86
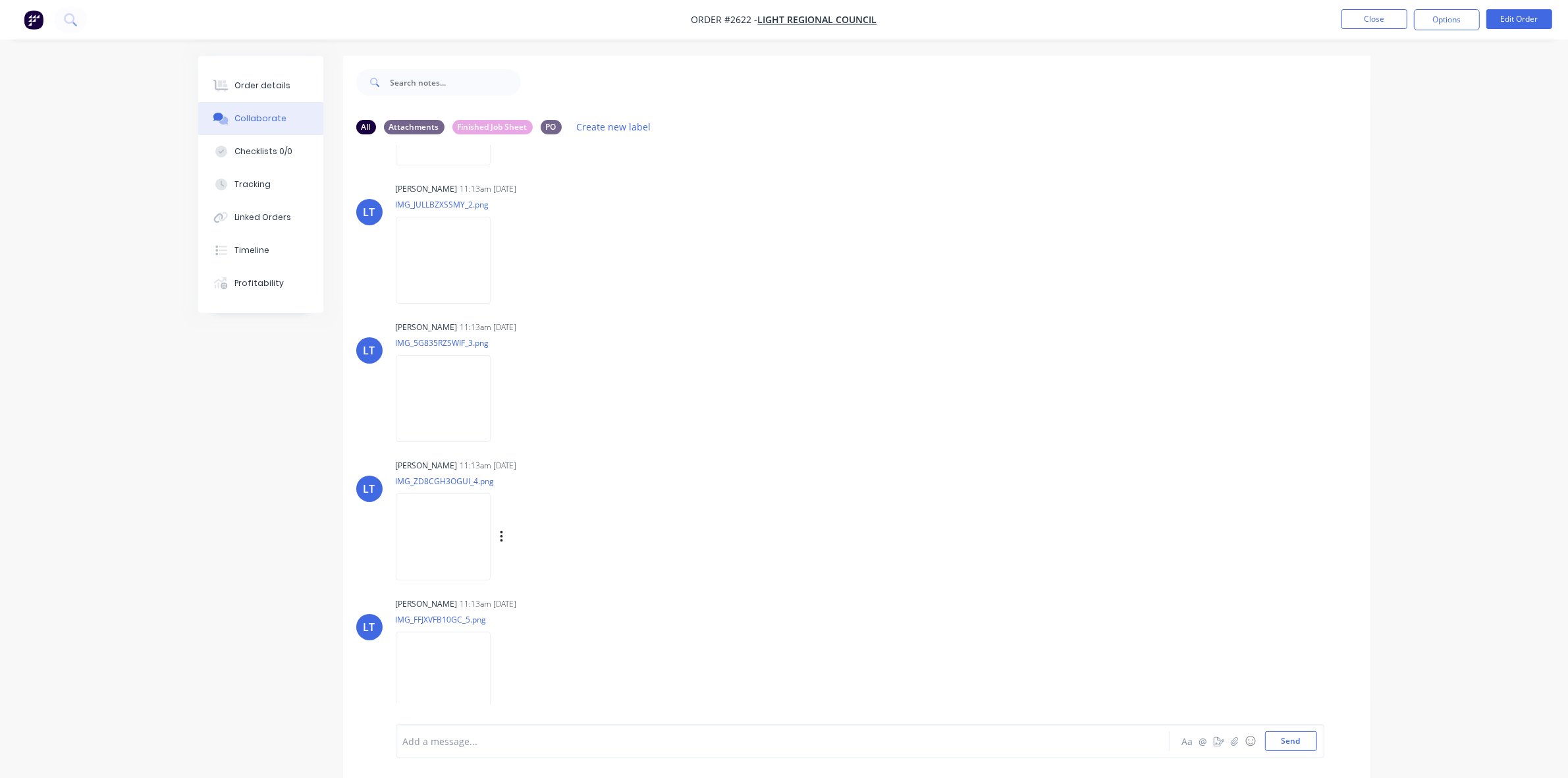
scroll to position [20, 0]
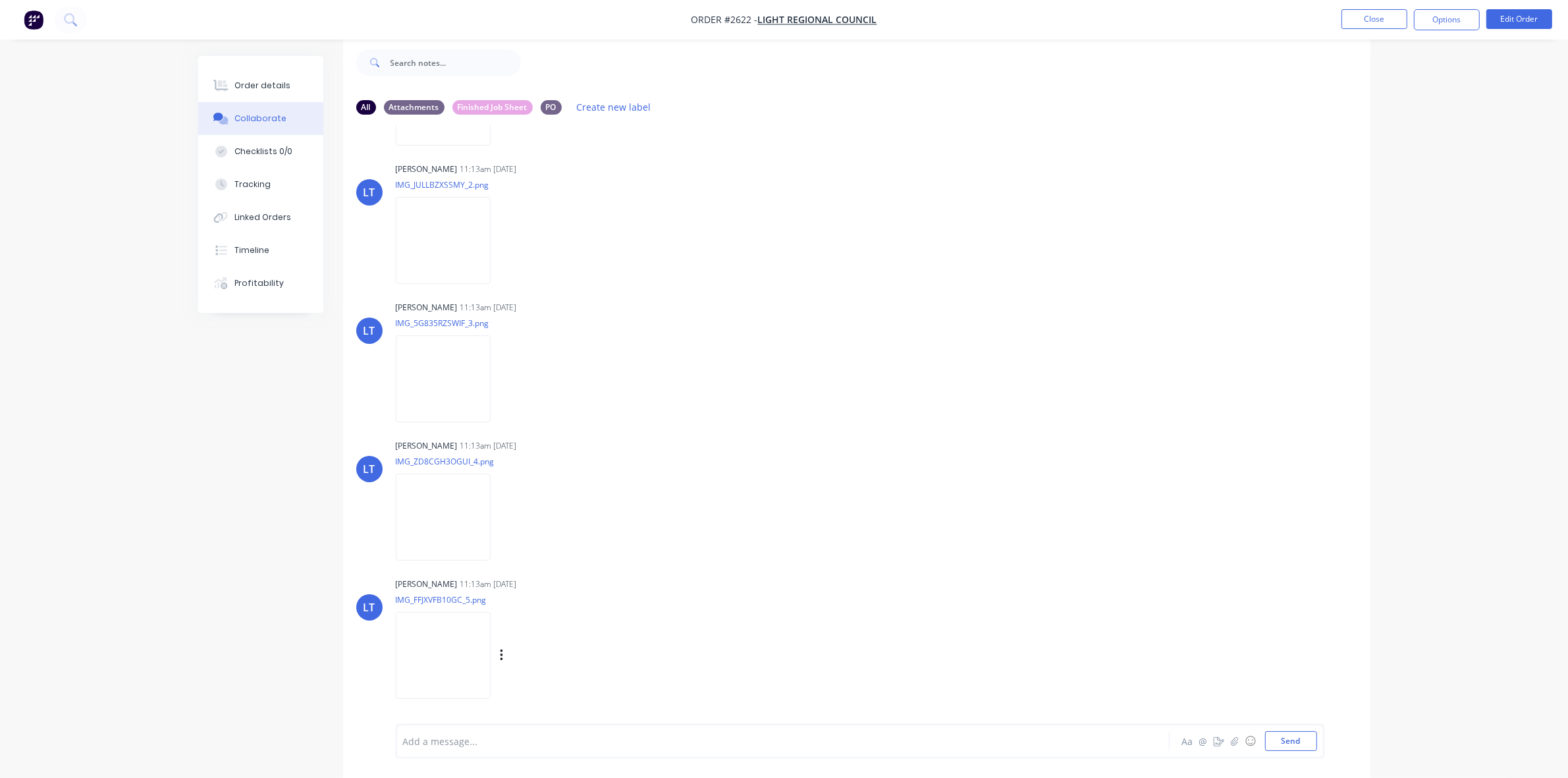
click at [438, 646] on img at bounding box center [443, 655] width 95 height 86
click at [422, 235] on img at bounding box center [443, 240] width 95 height 86
click at [446, 368] on img at bounding box center [443, 378] width 95 height 86
click at [437, 396] on img at bounding box center [443, 378] width 95 height 86
click at [437, 510] on img at bounding box center [443, 517] width 95 height 86
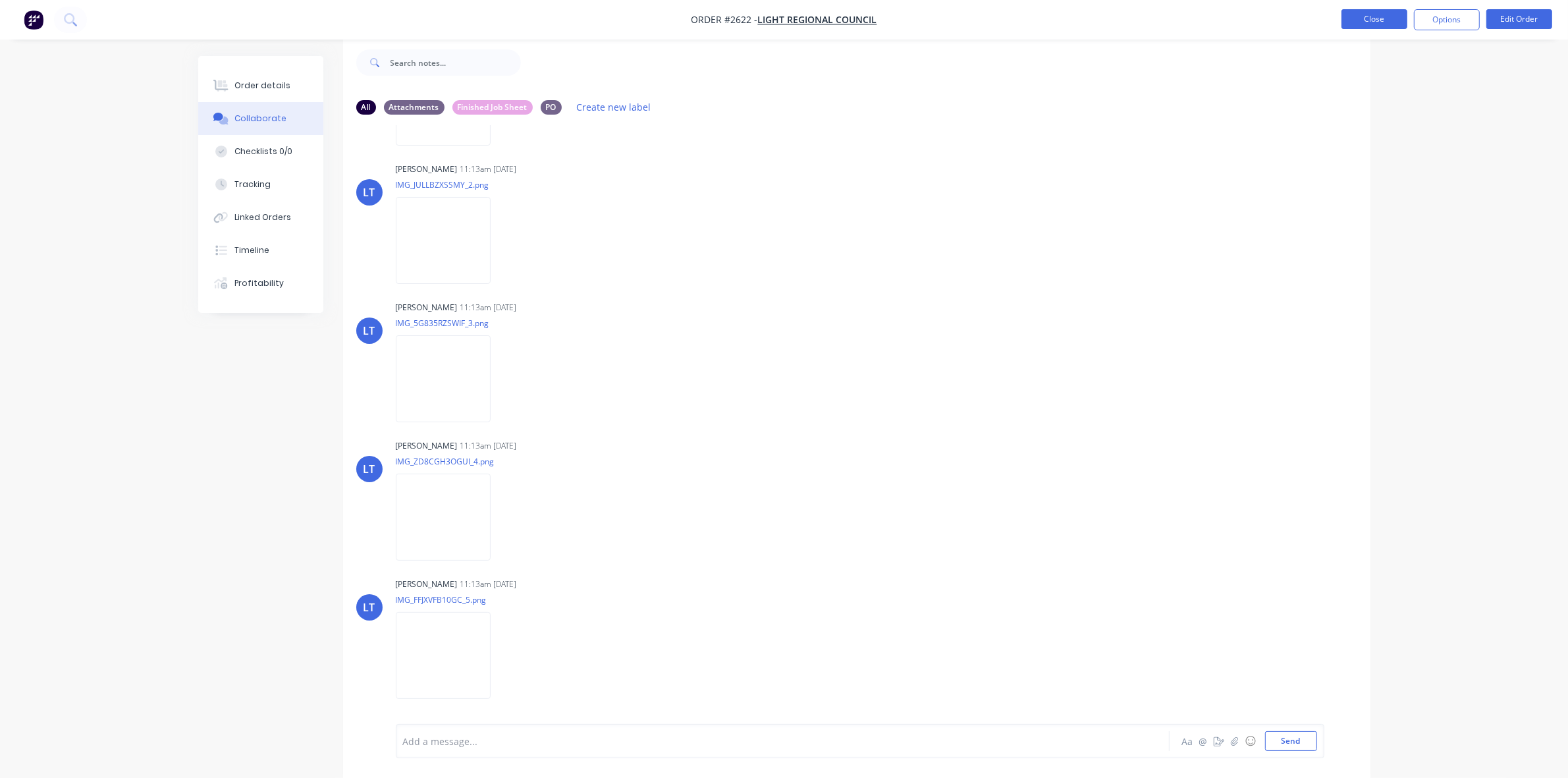
click at [1378, 13] on button "Close" at bounding box center [1375, 19] width 66 height 20
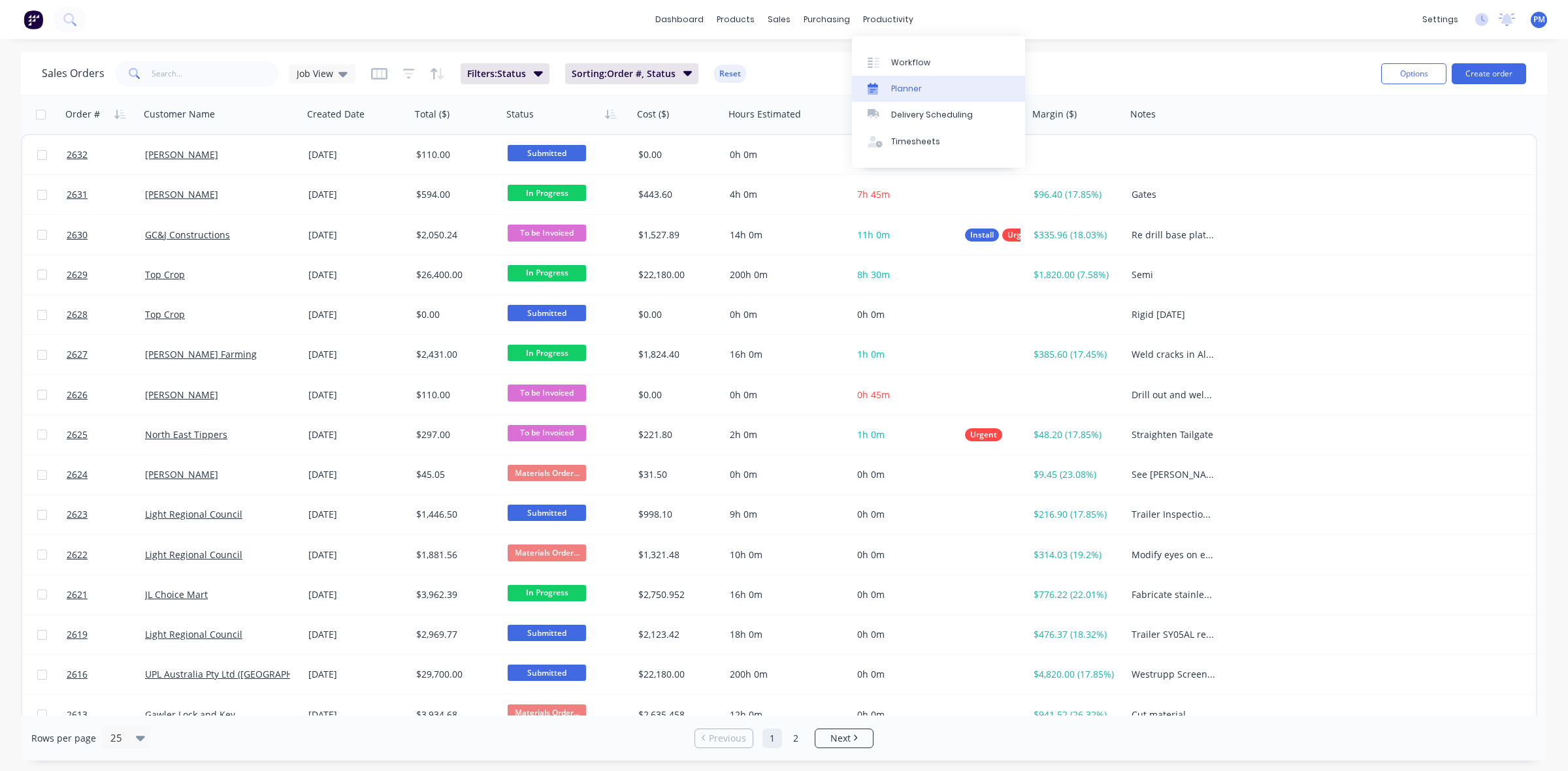
click at [915, 88] on div "Planner" at bounding box center [907, 88] width 31 height 12
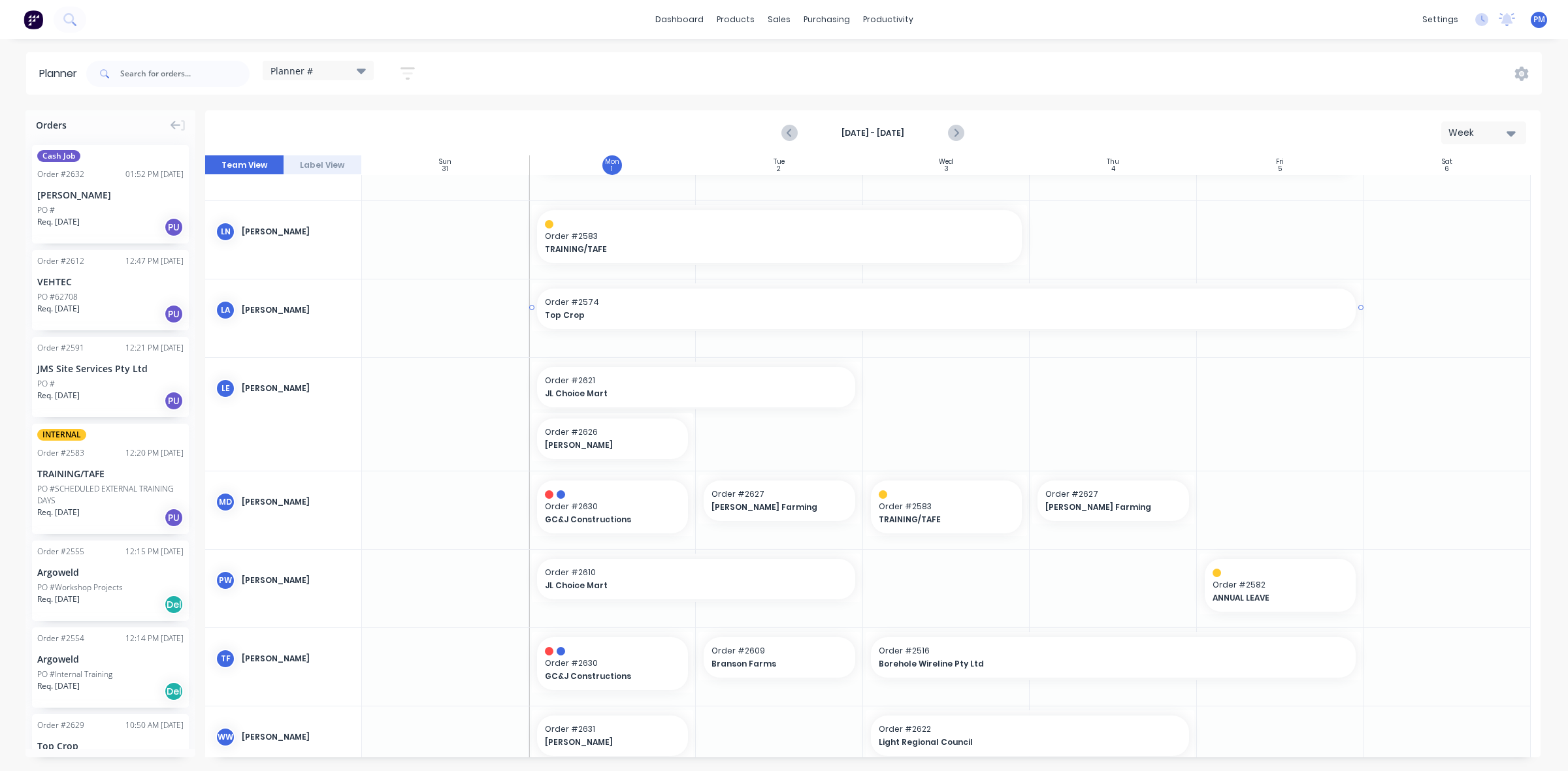
scroll to position [324, 0]
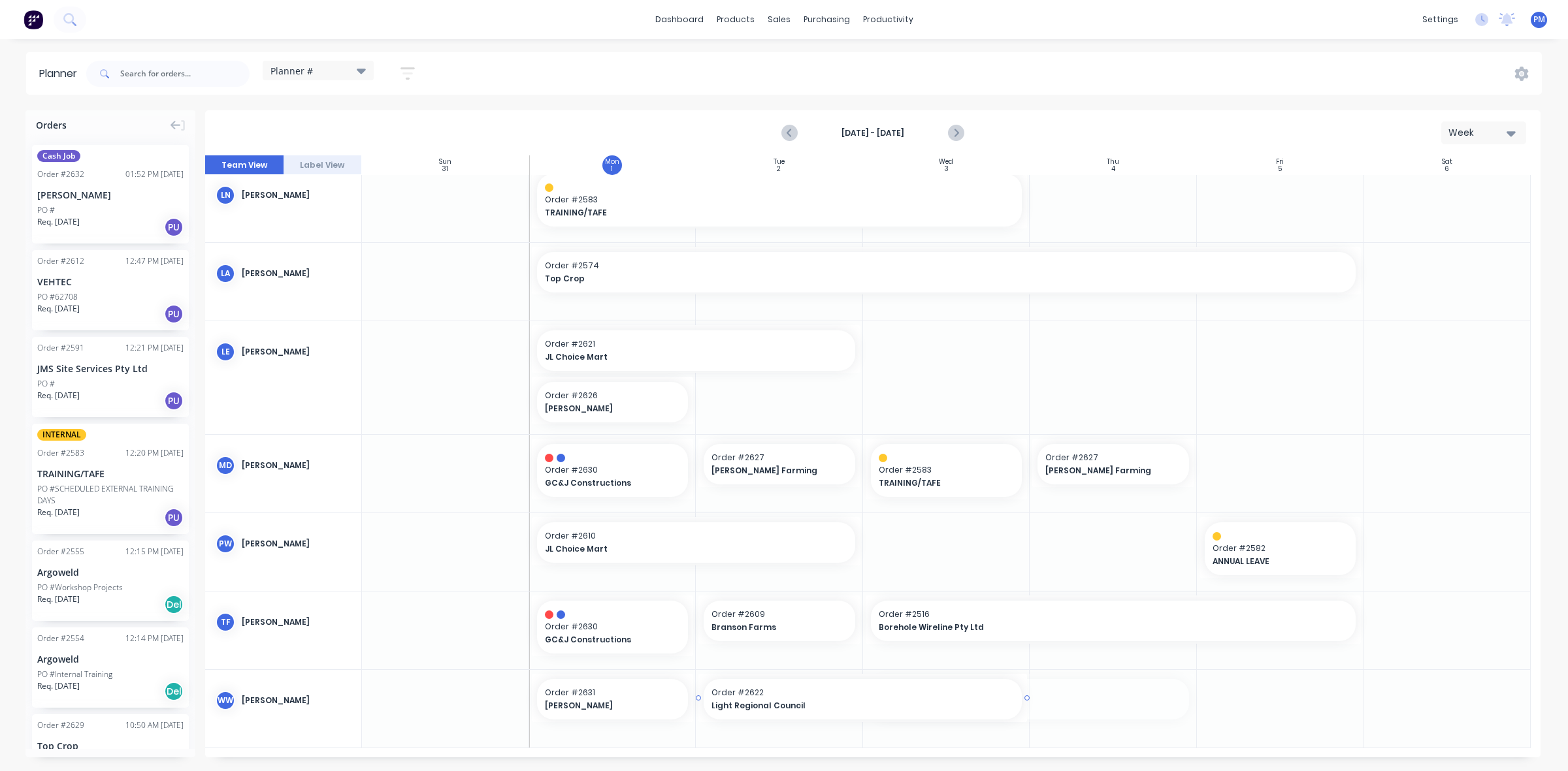
drag, startPoint x: 935, startPoint y: 685, endPoint x: 817, endPoint y: 702, distance: 119.2
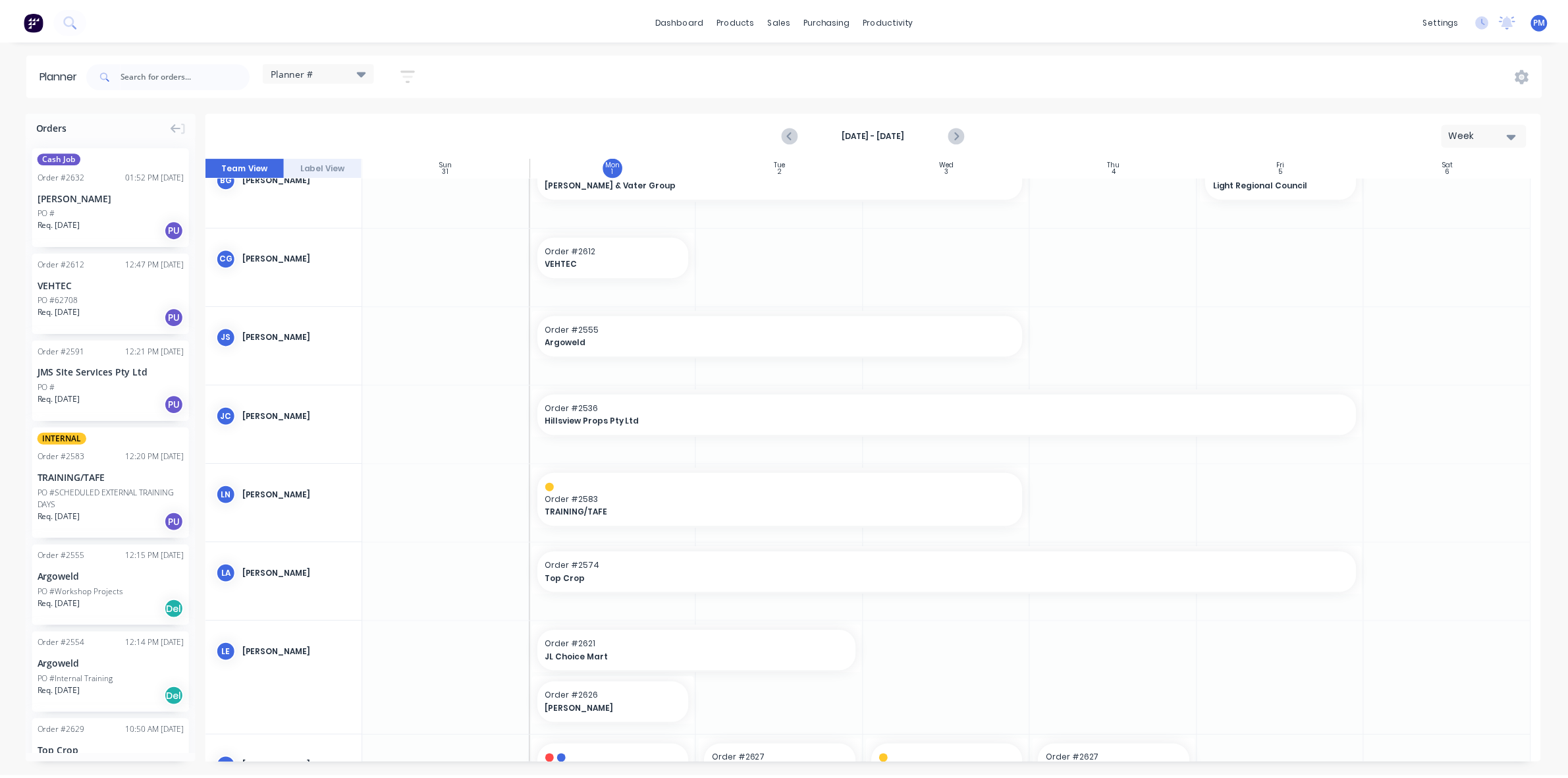
scroll to position [0, 0]
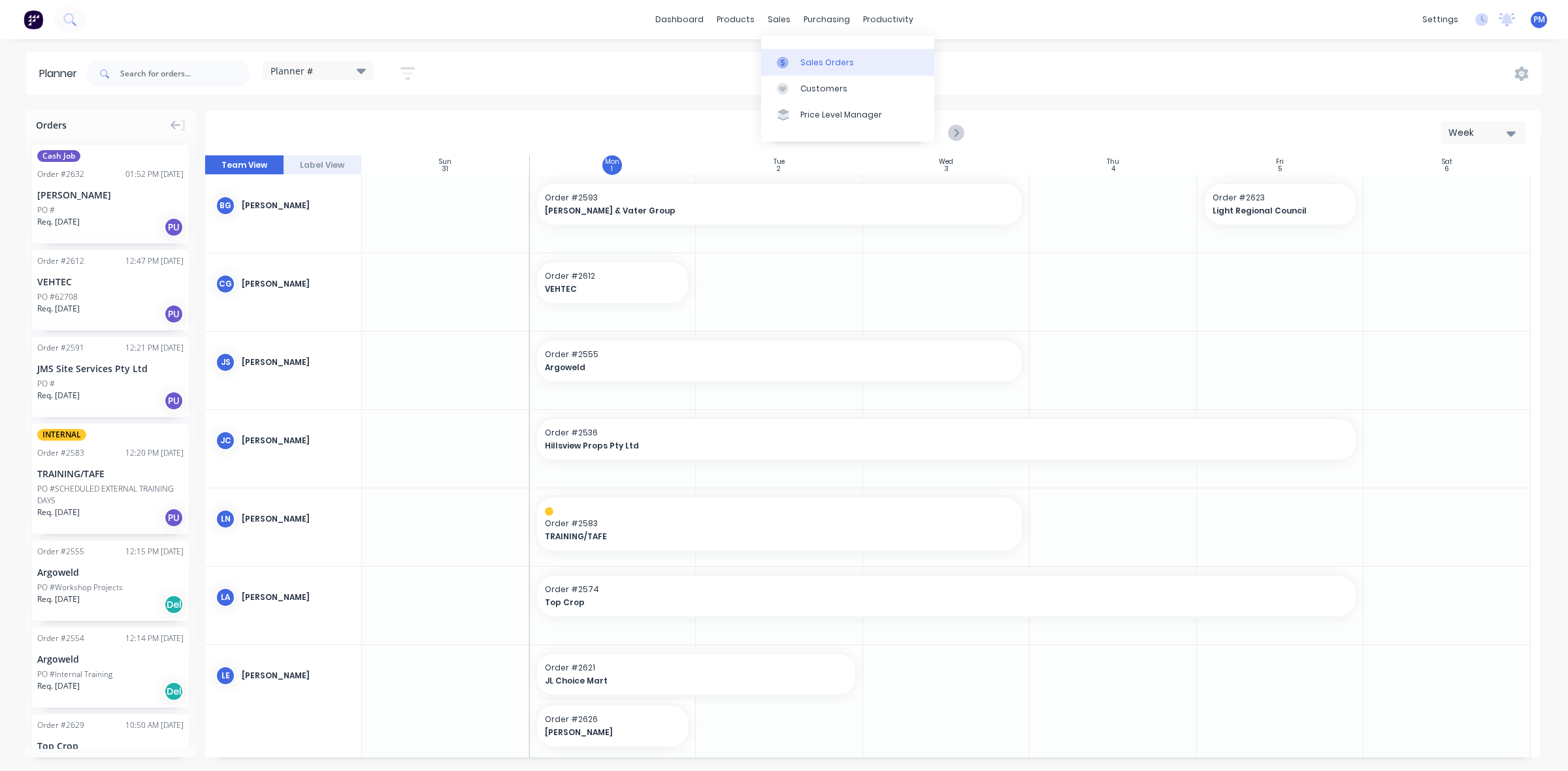
click at [811, 61] on div "Sales Orders" at bounding box center [827, 63] width 54 height 12
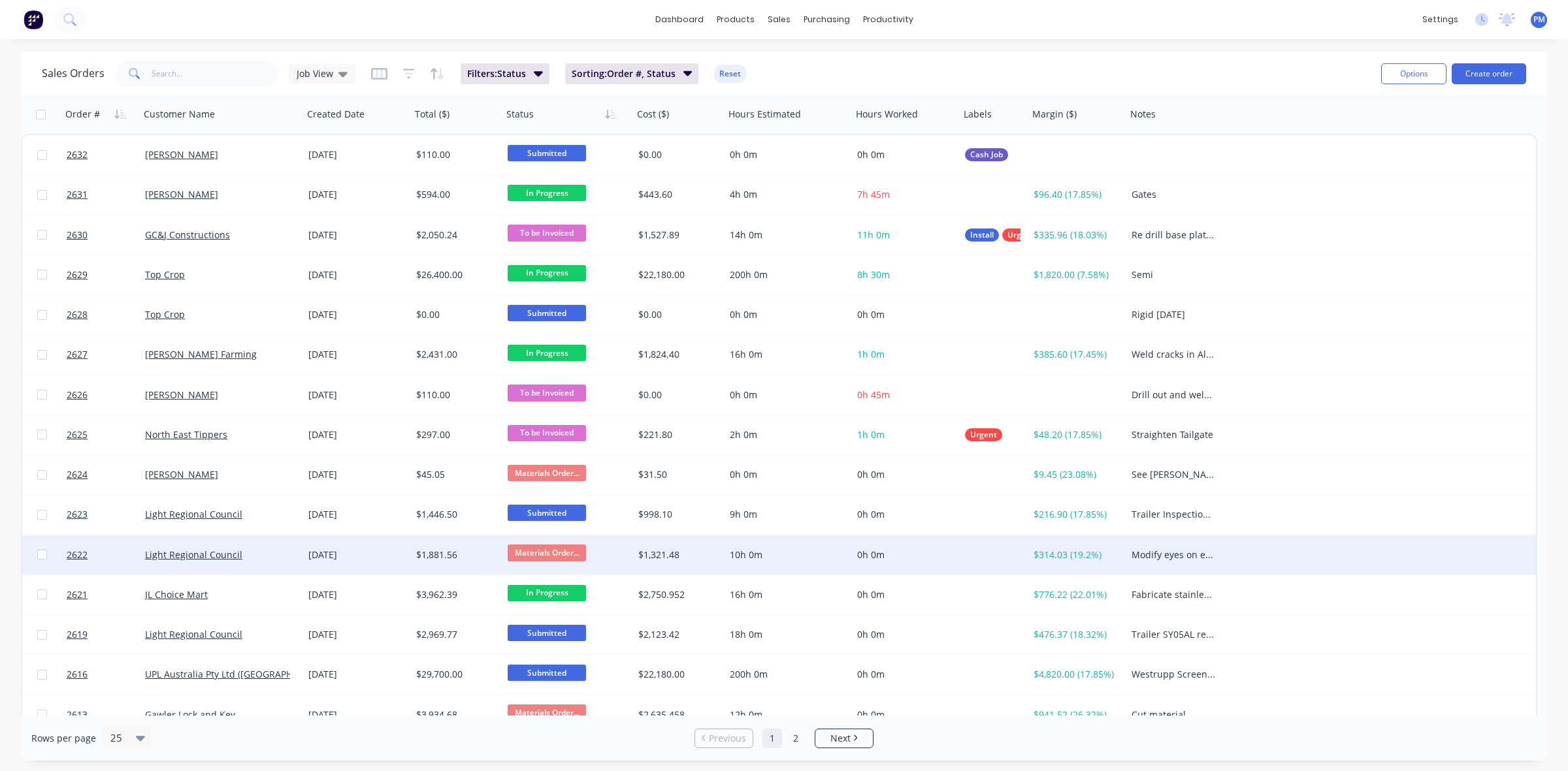
click at [392, 555] on div "[DATE]" at bounding box center [358, 555] width 98 height 13
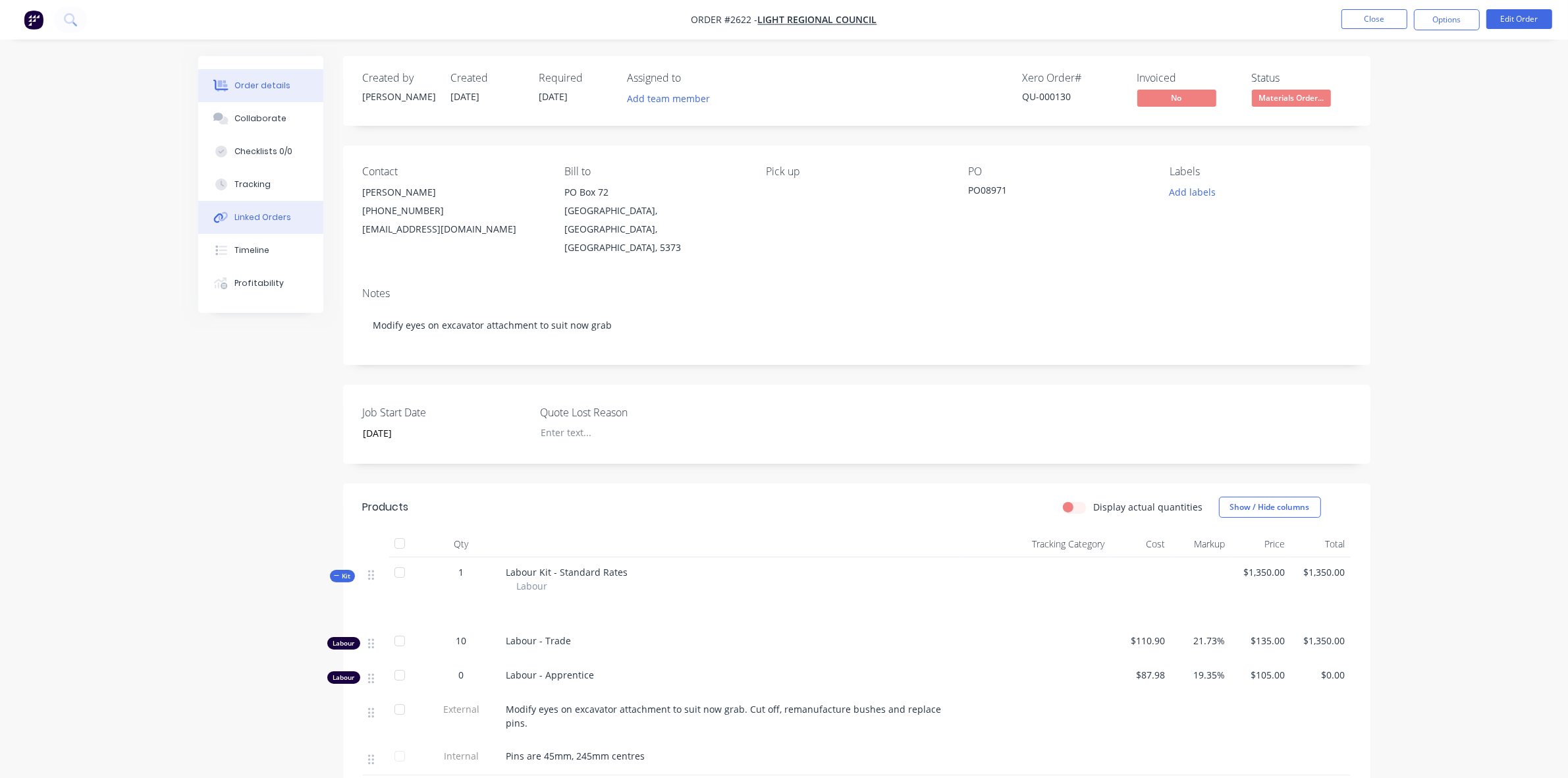
click at [263, 215] on div "Linked Orders" at bounding box center [263, 217] width 57 height 12
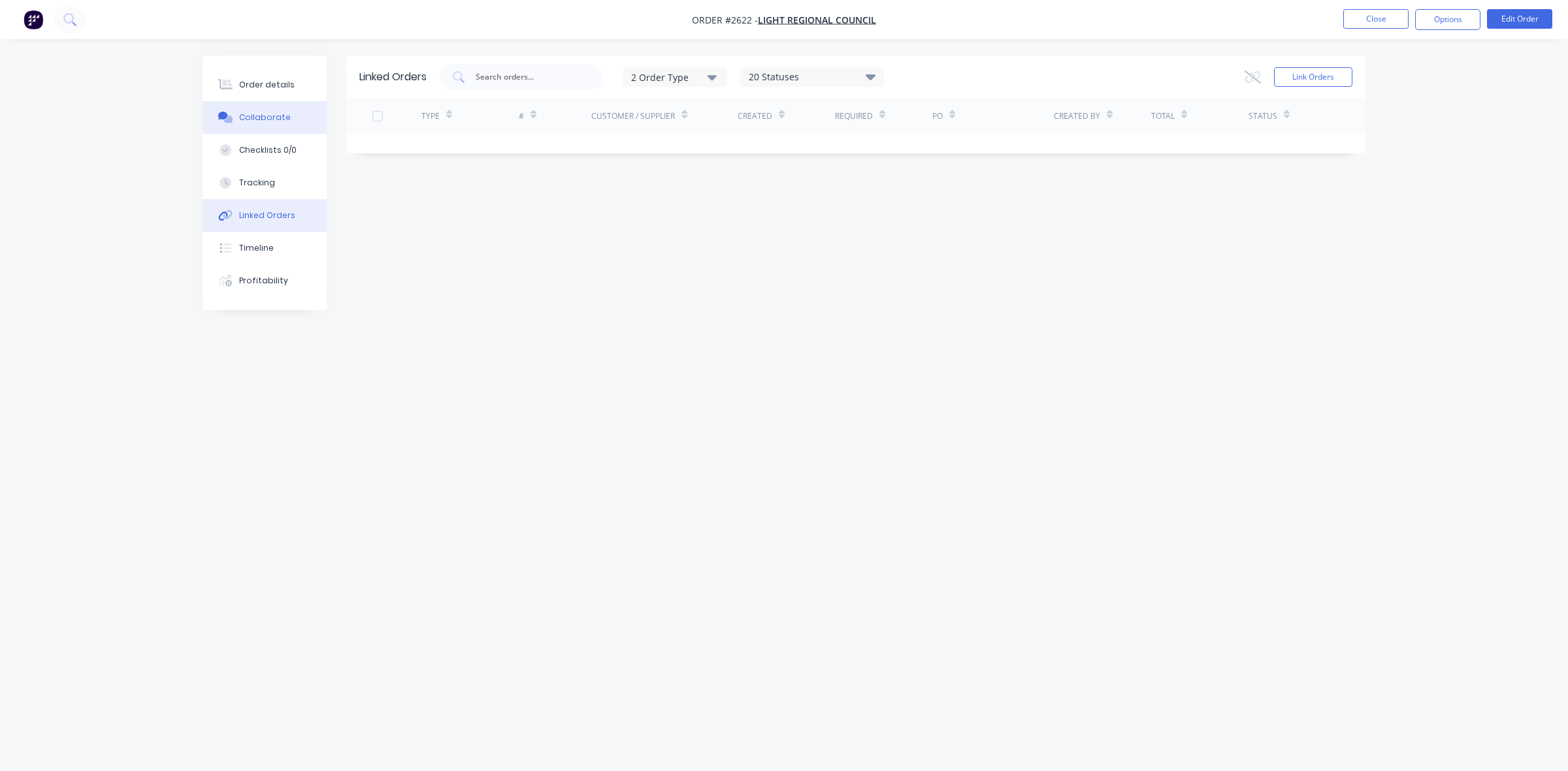
click at [267, 114] on div "Collaborate" at bounding box center [265, 117] width 52 height 12
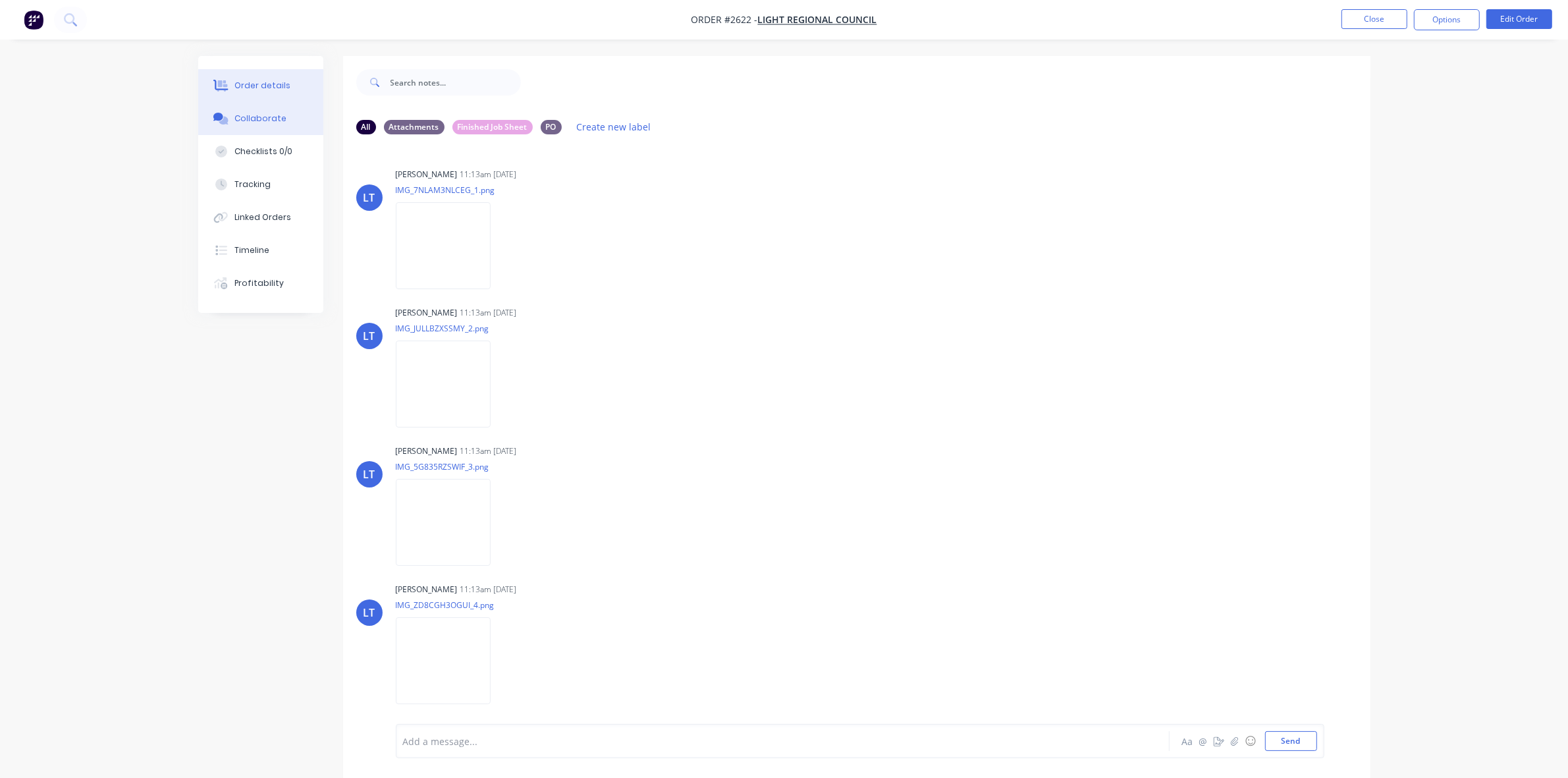
click at [263, 84] on div "Order details" at bounding box center [263, 85] width 56 height 12
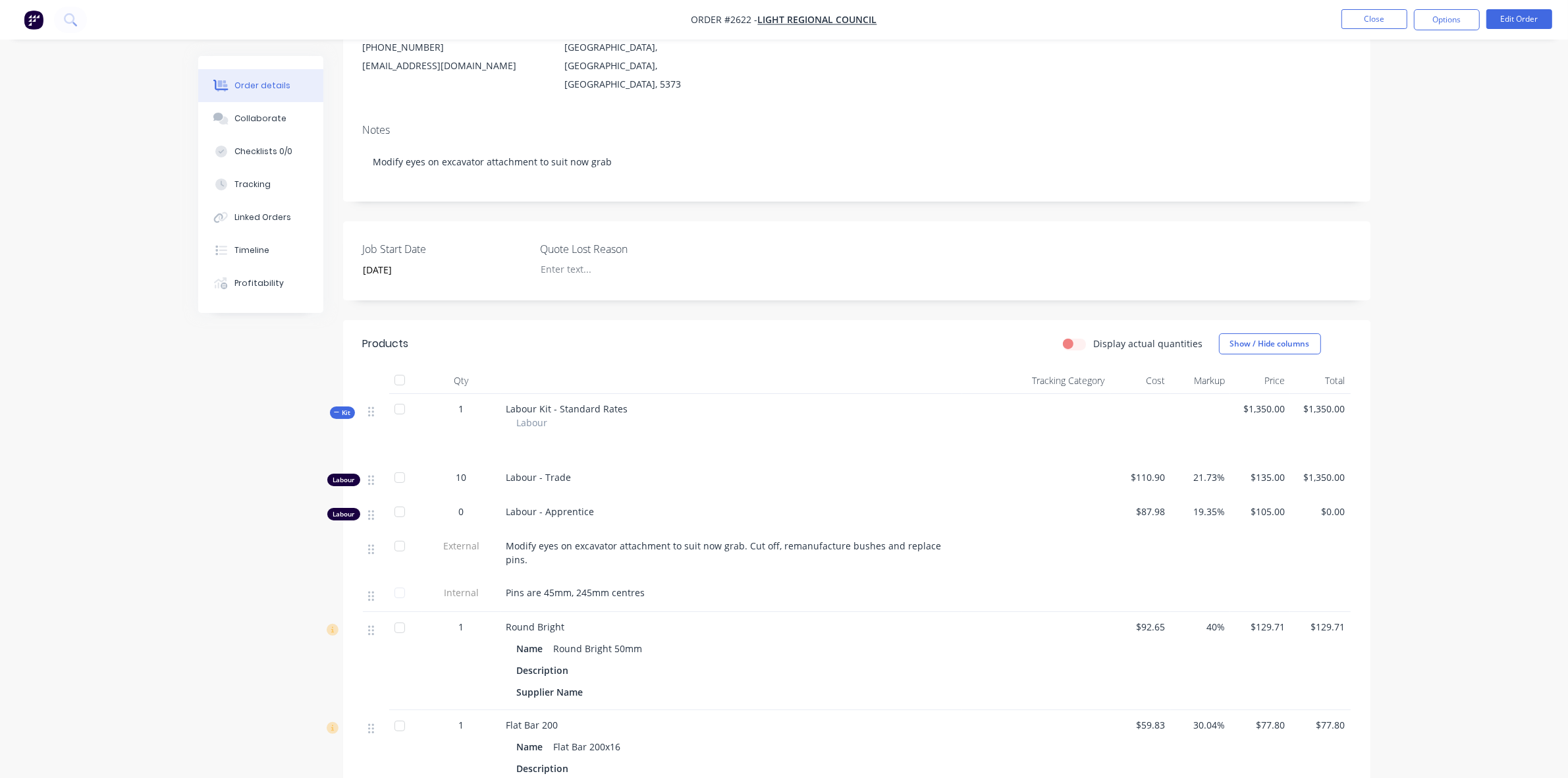
scroll to position [164, 0]
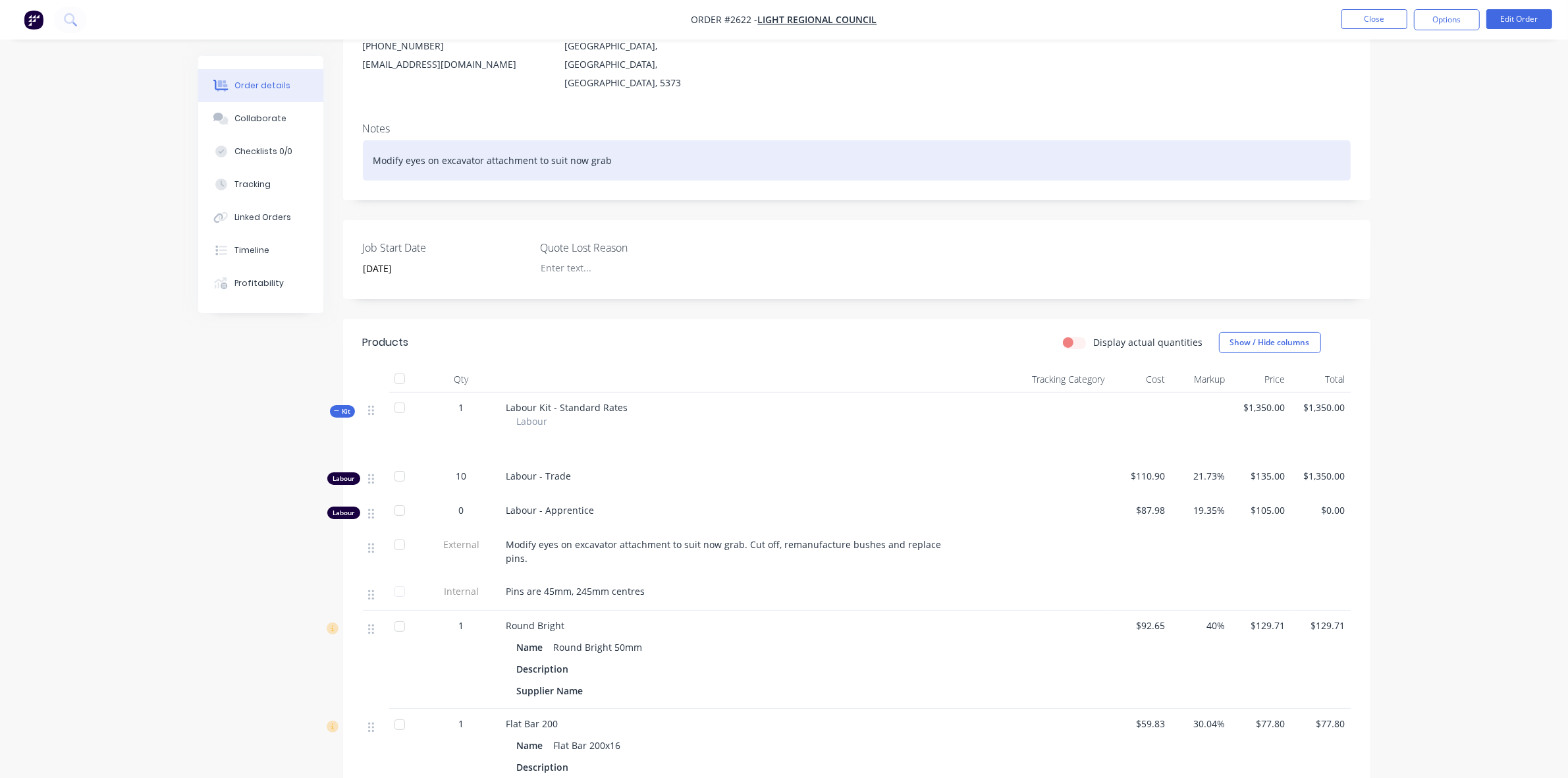
click at [571, 145] on div "Modify eyes on excavator attachment to suit now grab" at bounding box center [857, 160] width 988 height 40
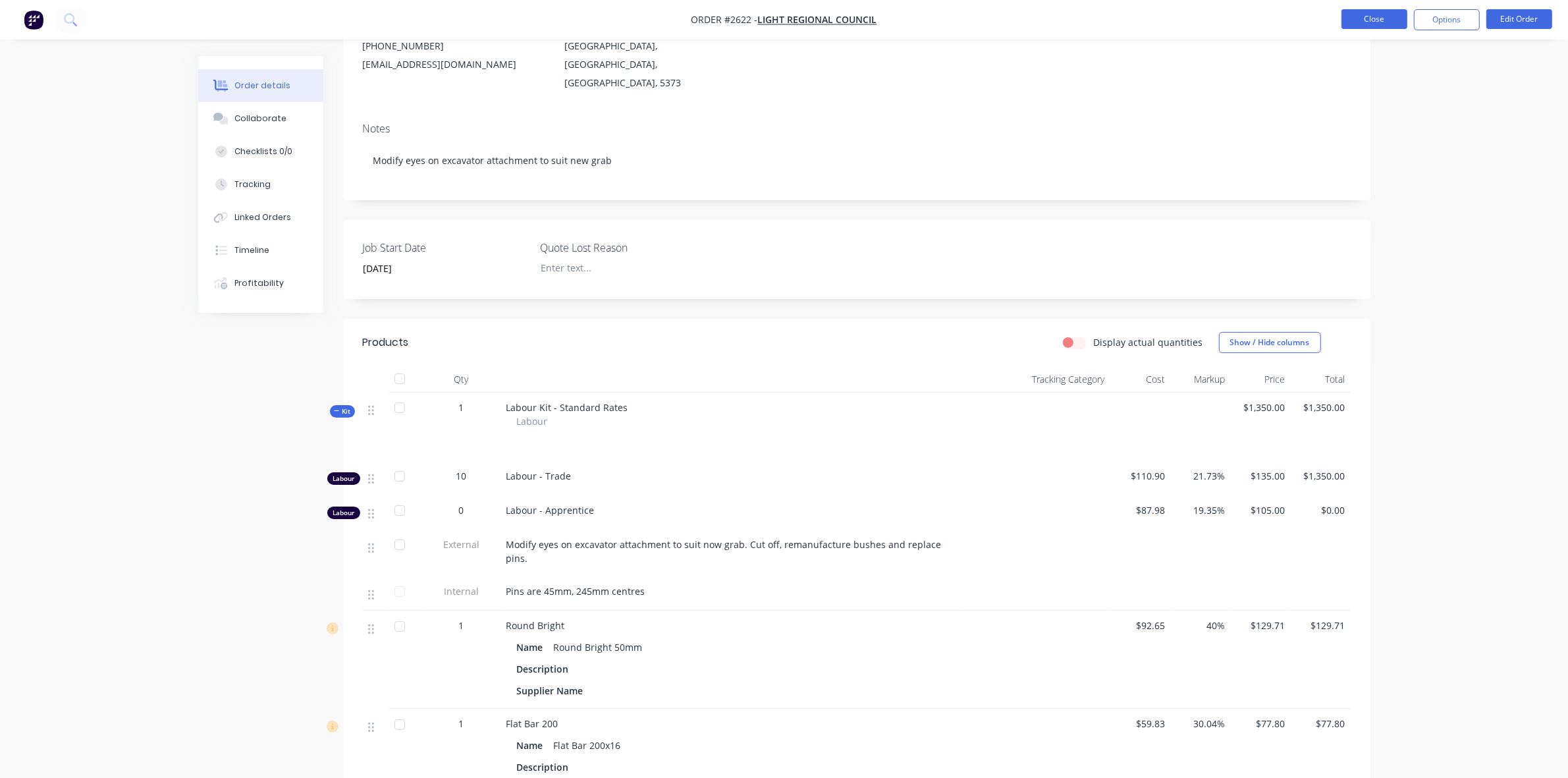
click at [1378, 21] on button "Close" at bounding box center [1375, 19] width 66 height 20
